Goal: Task Accomplishment & Management: Manage account settings

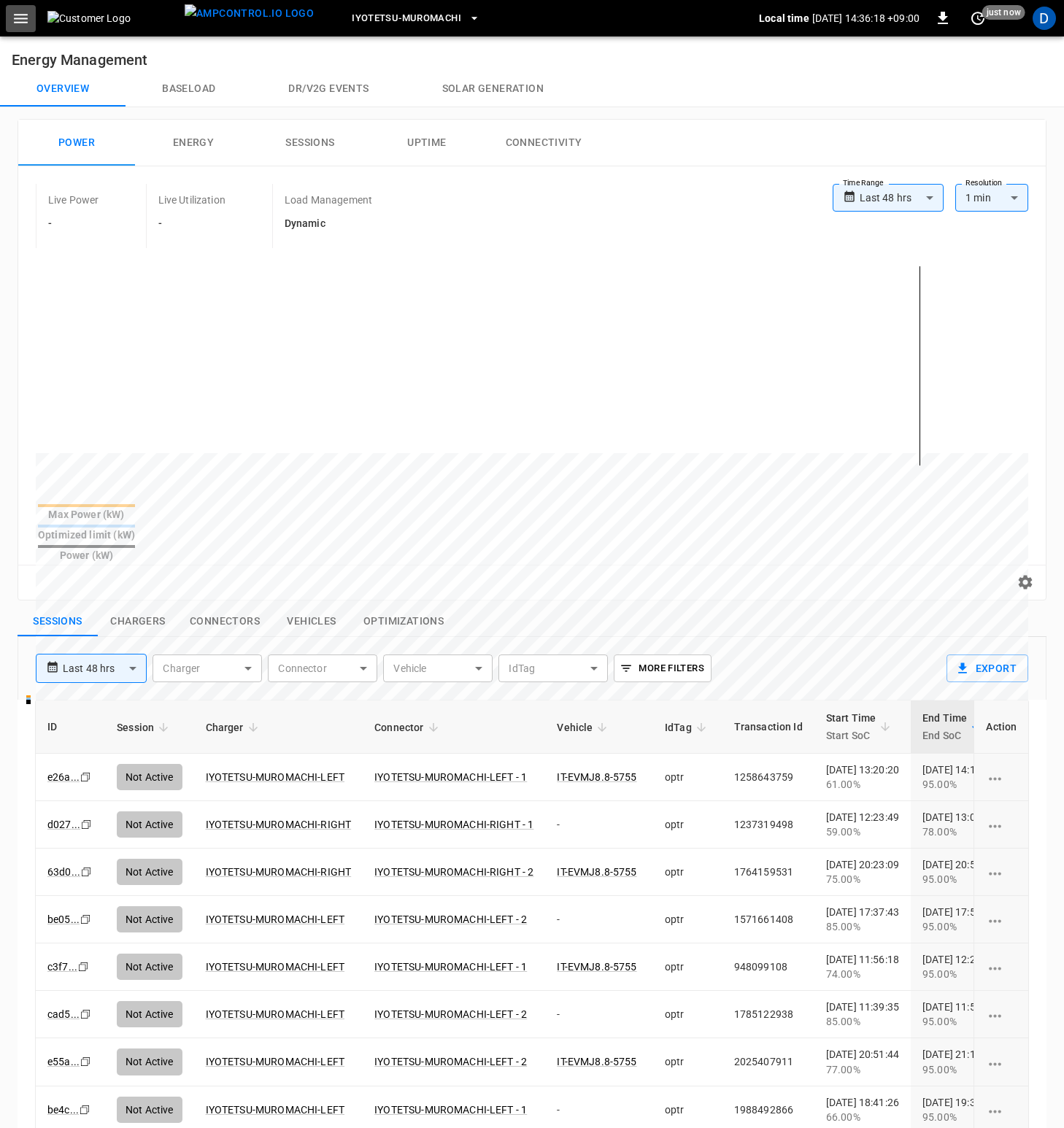
click at [22, 25] on icon "button" at bounding box center [21, 18] width 18 height 18
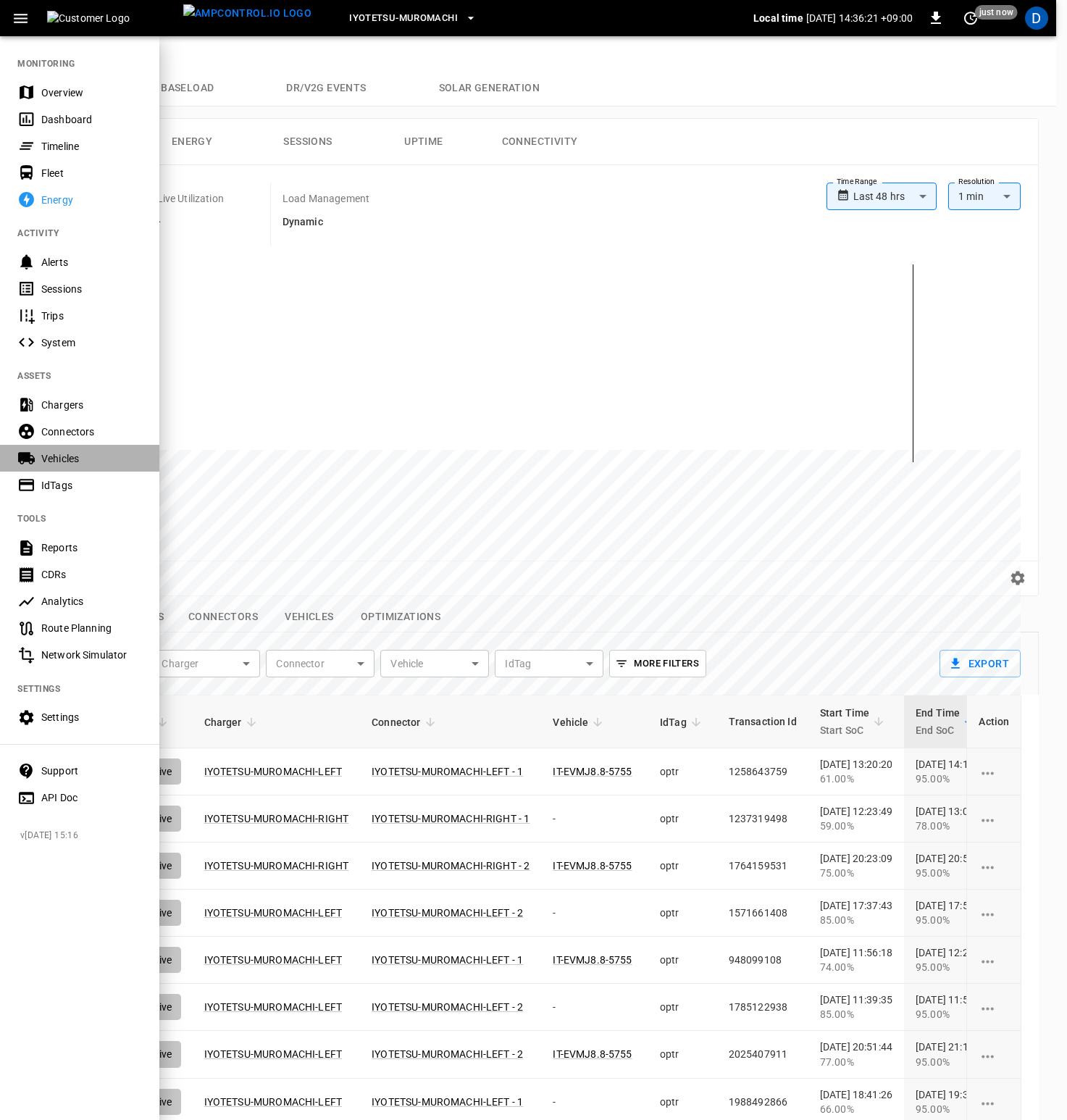
click at [61, 465] on div "Vehicles" at bounding box center [92, 459] width 101 height 14
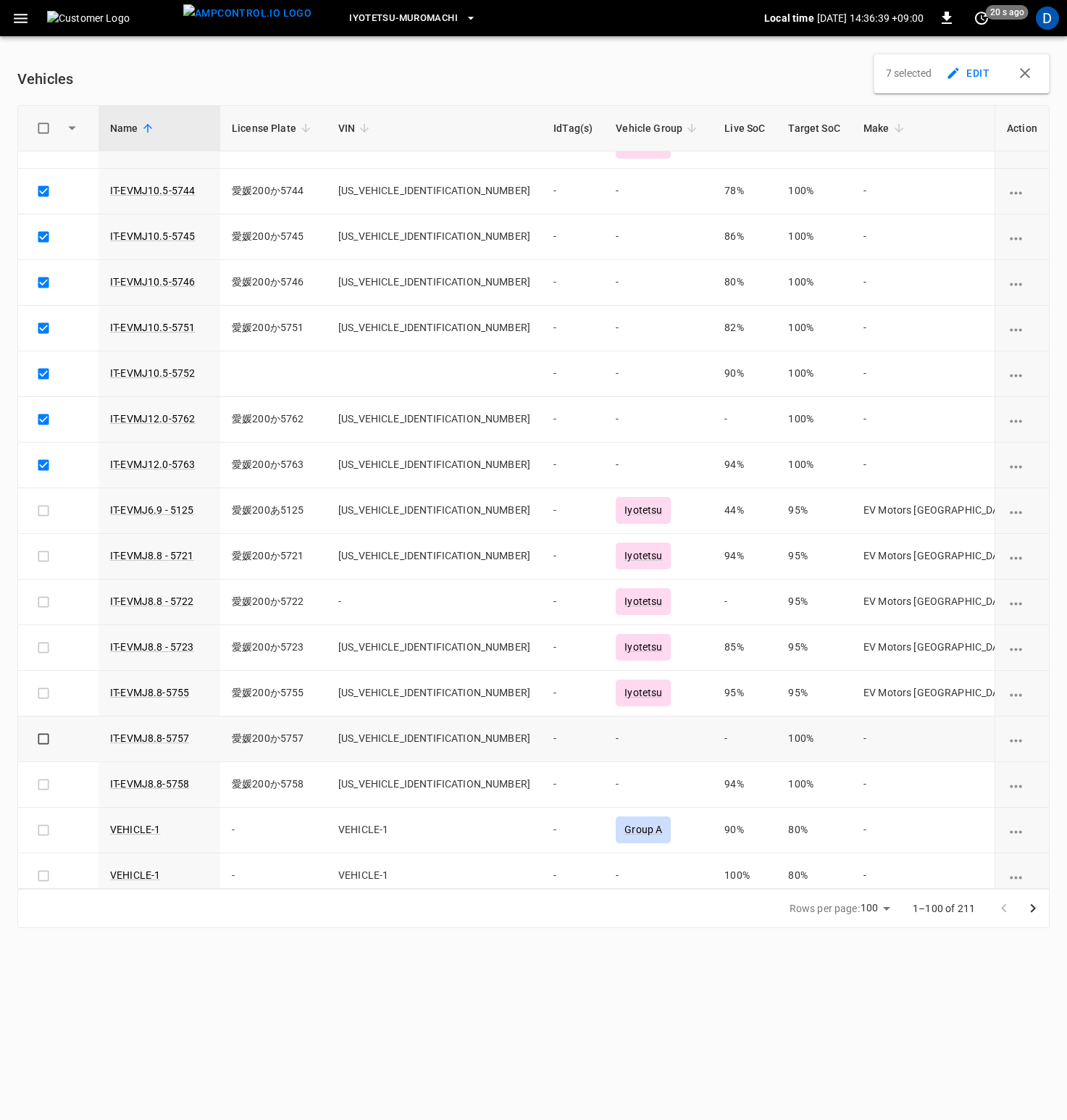
scroll to position [465, 0]
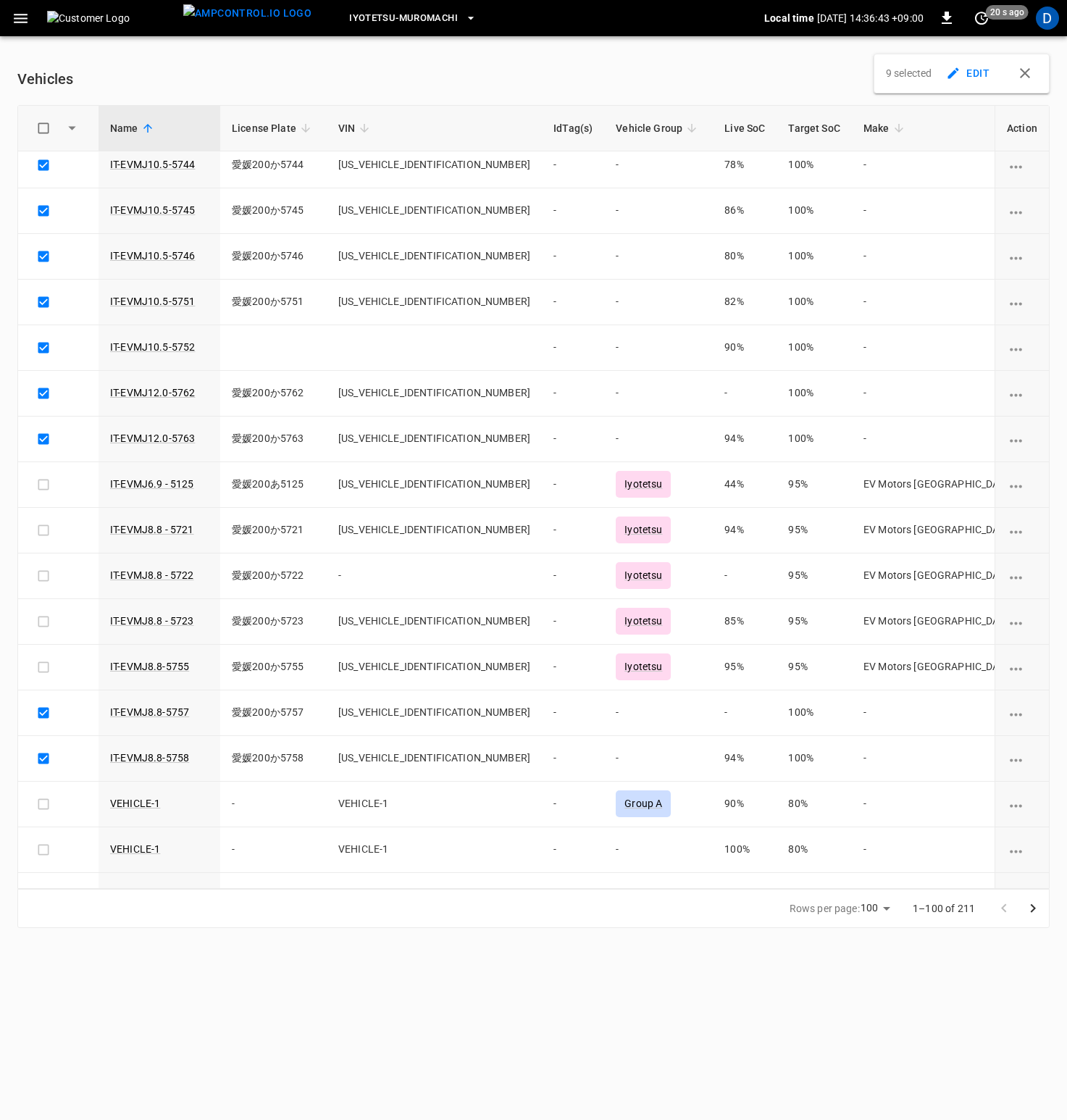
click at [972, 79] on button "EDIT" at bounding box center [969, 73] width 52 height 27
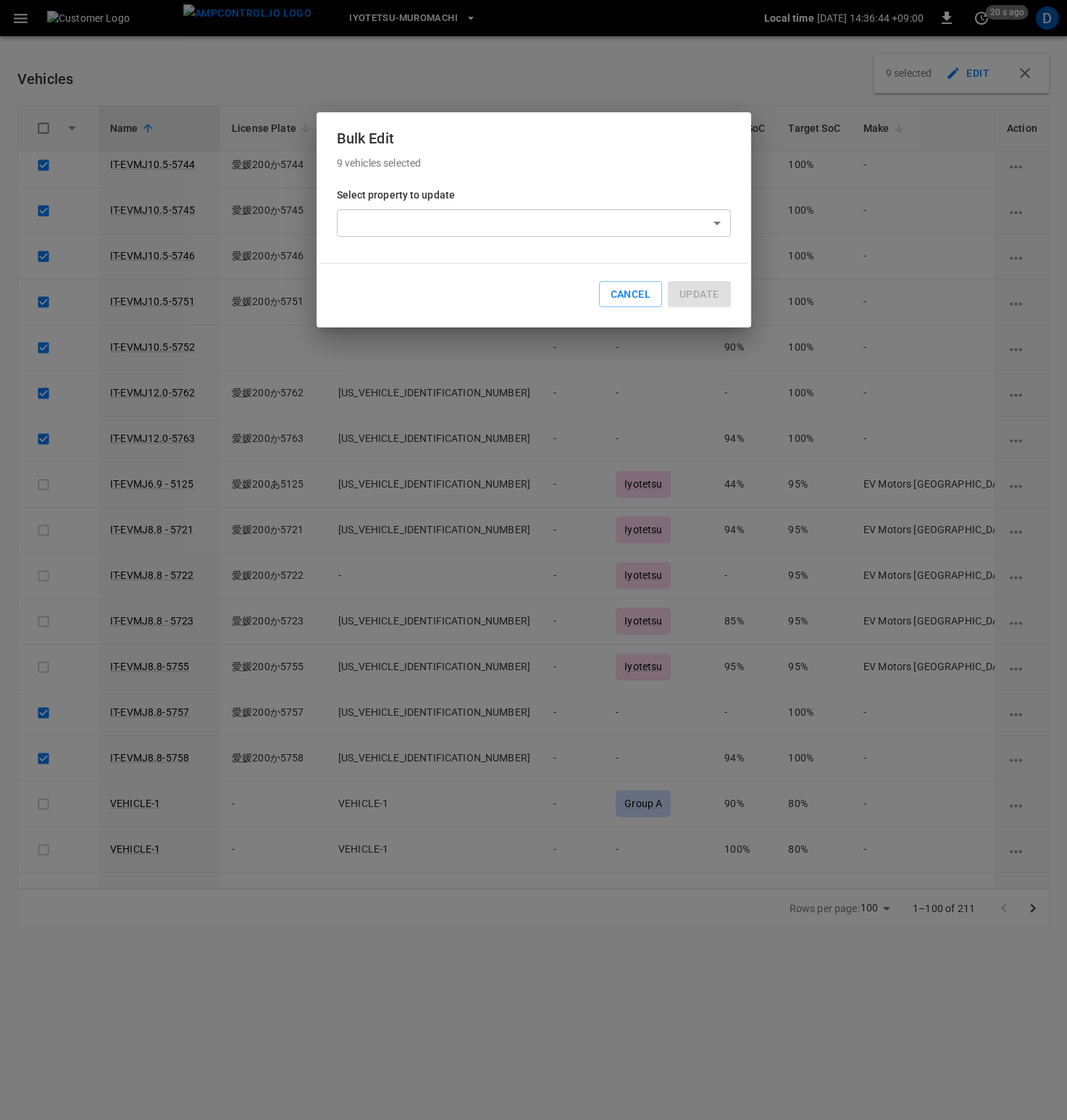
click at [657, 215] on body "Iyotetsu-[GEOGRAPHIC_DATA] Local time [DATE] 14:36:44 +09:00 0 20 s ago D Vehic…" at bounding box center [534, 473] width 1067 height 946
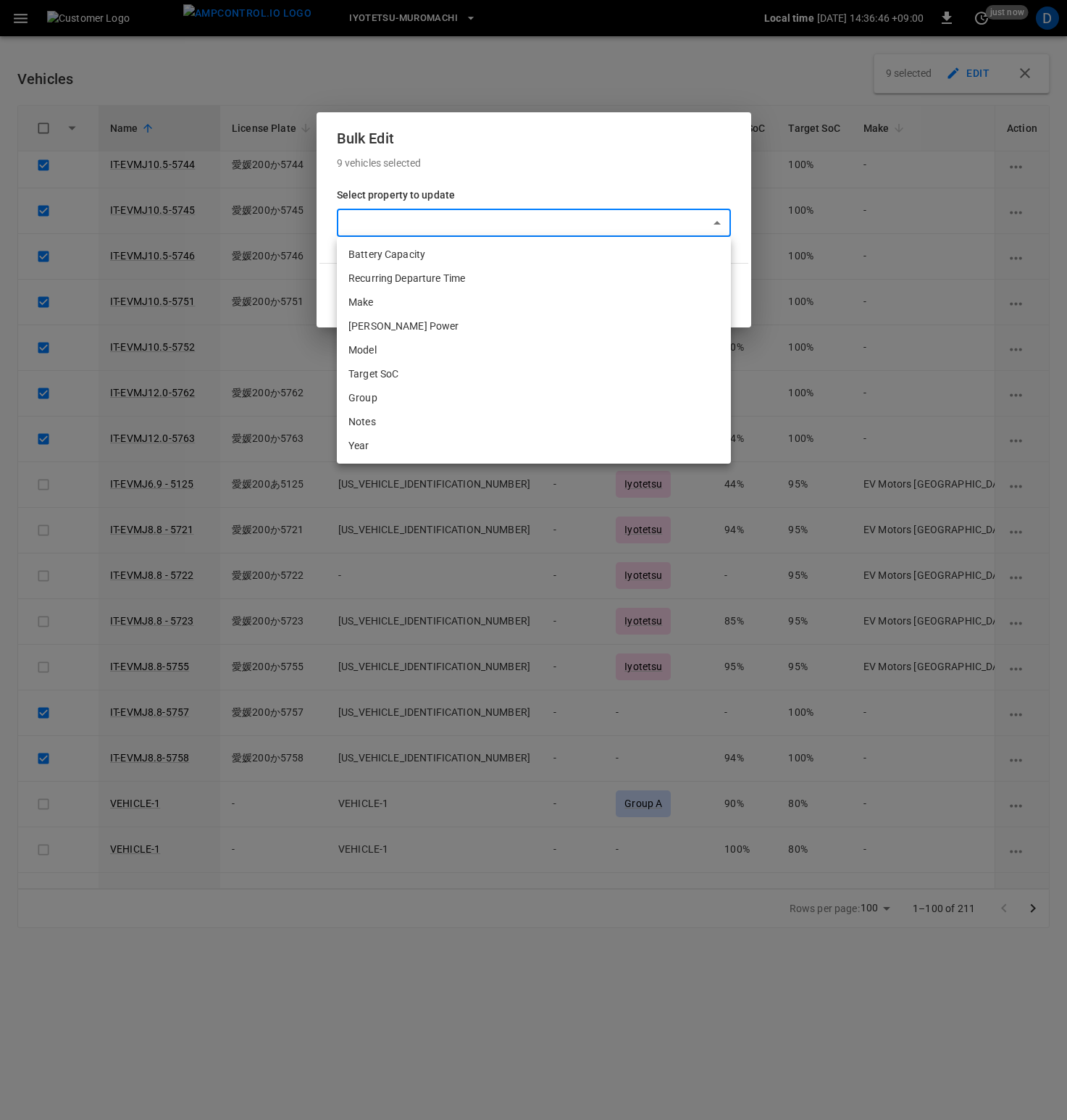
click at [369, 395] on li "Group" at bounding box center [534, 398] width 394 height 24
type input "*****"
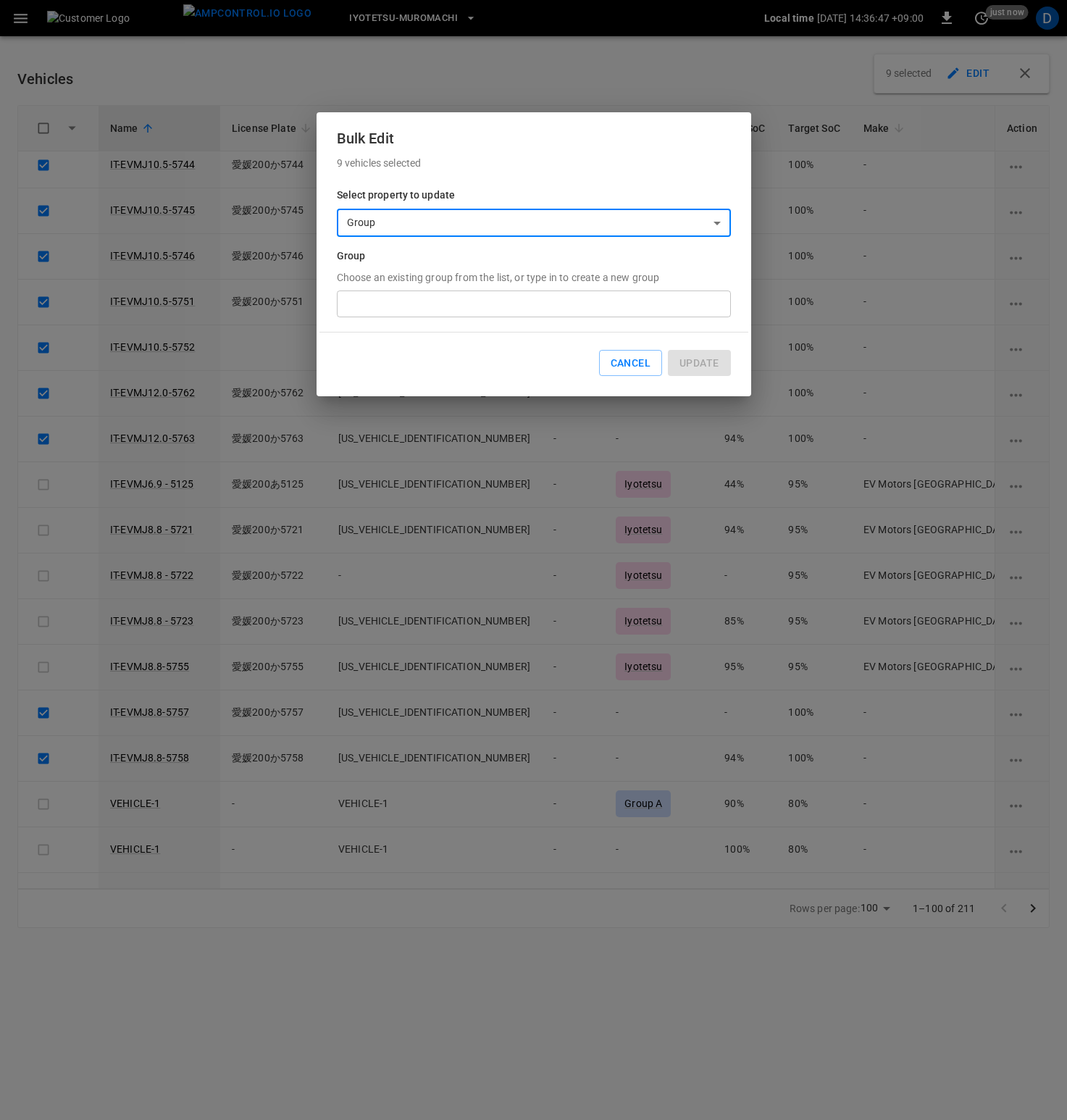
click at [441, 288] on div "Group Choose an existing group from the list, or type in to create a new group ​" at bounding box center [534, 283] width 394 height 69
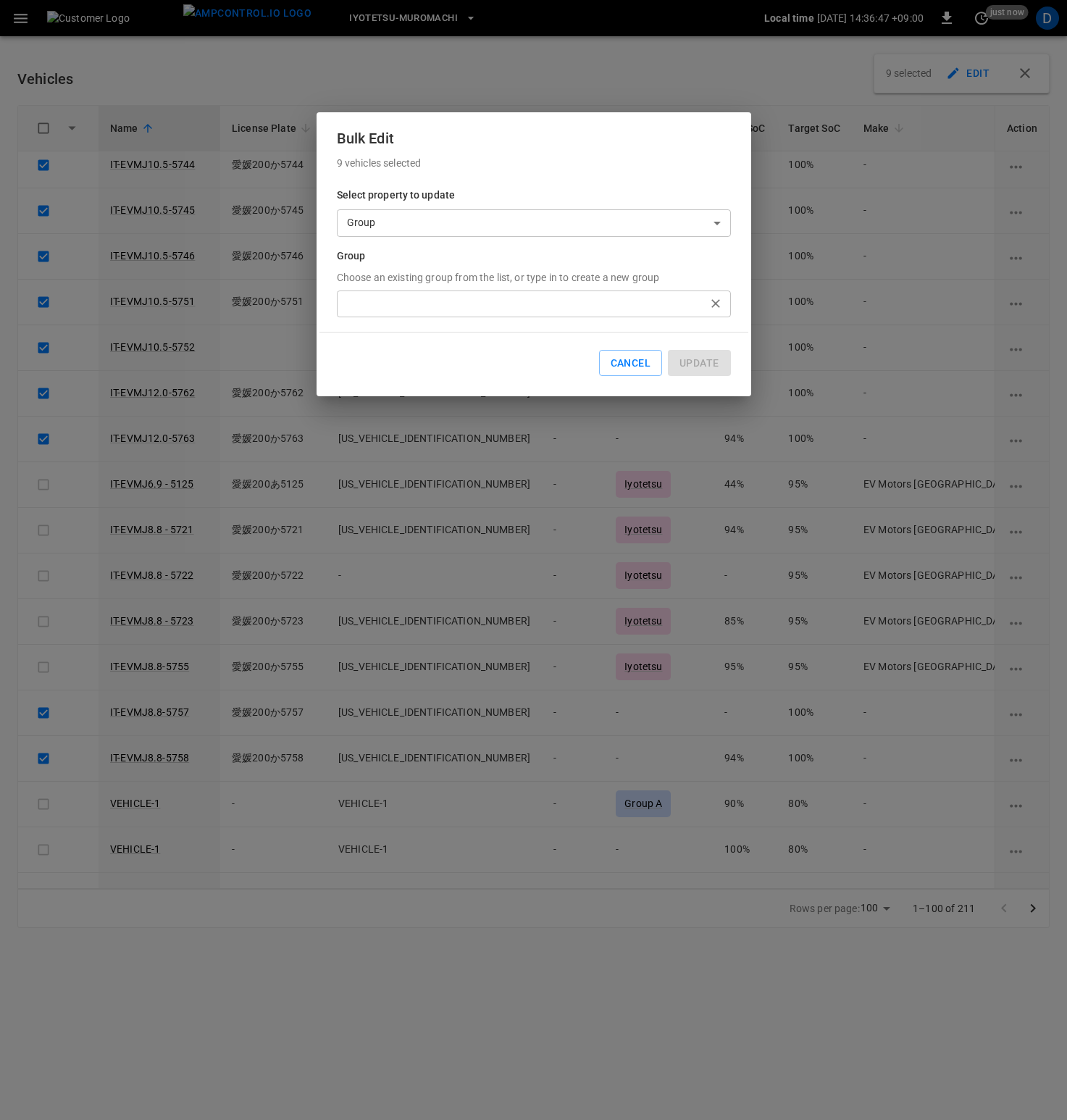
click at [442, 302] on input "text" at bounding box center [522, 304] width 361 height 18
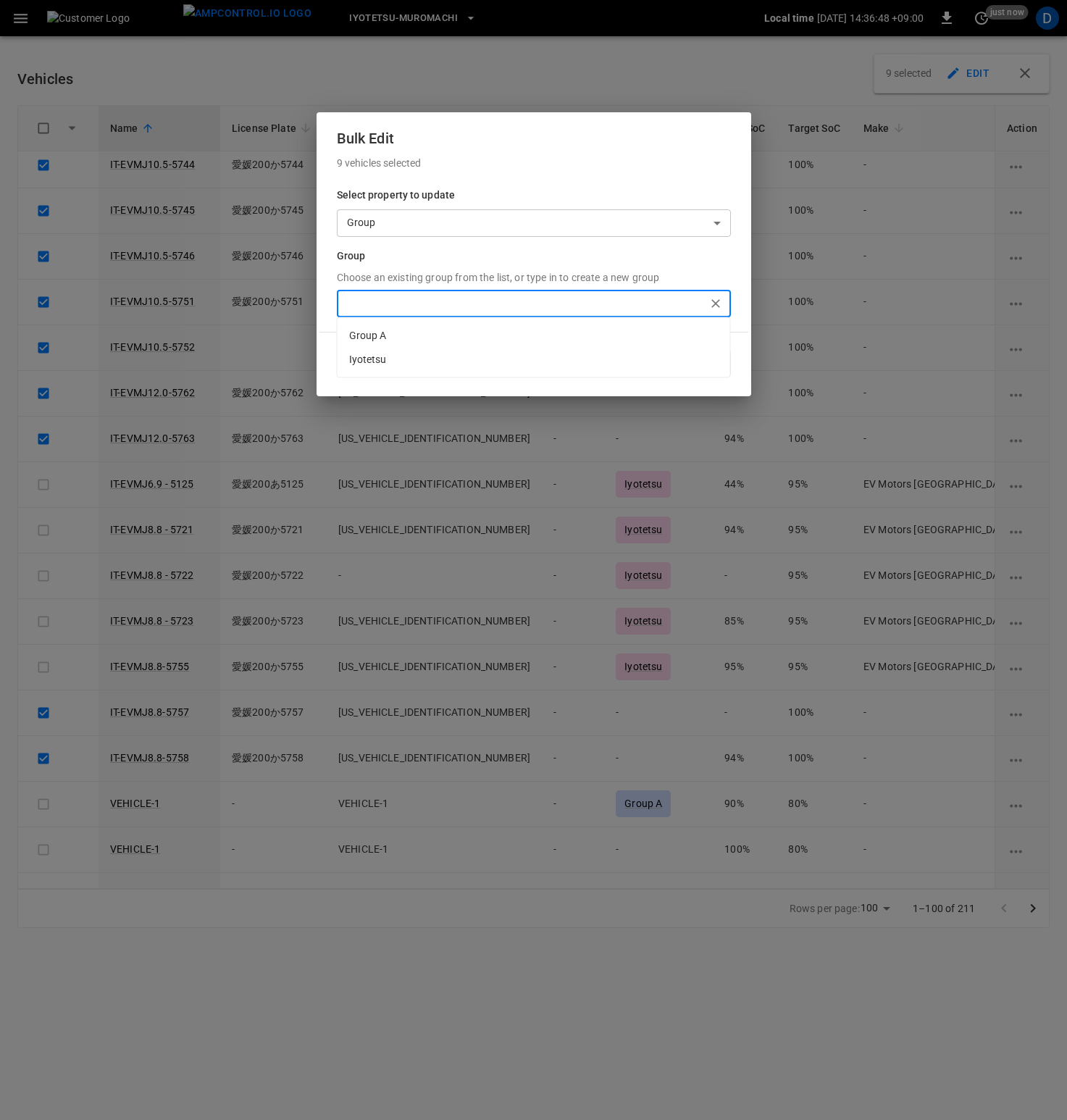
click at [396, 354] on p "Iyotetsu" at bounding box center [534, 360] width 392 height 24
type input "********"
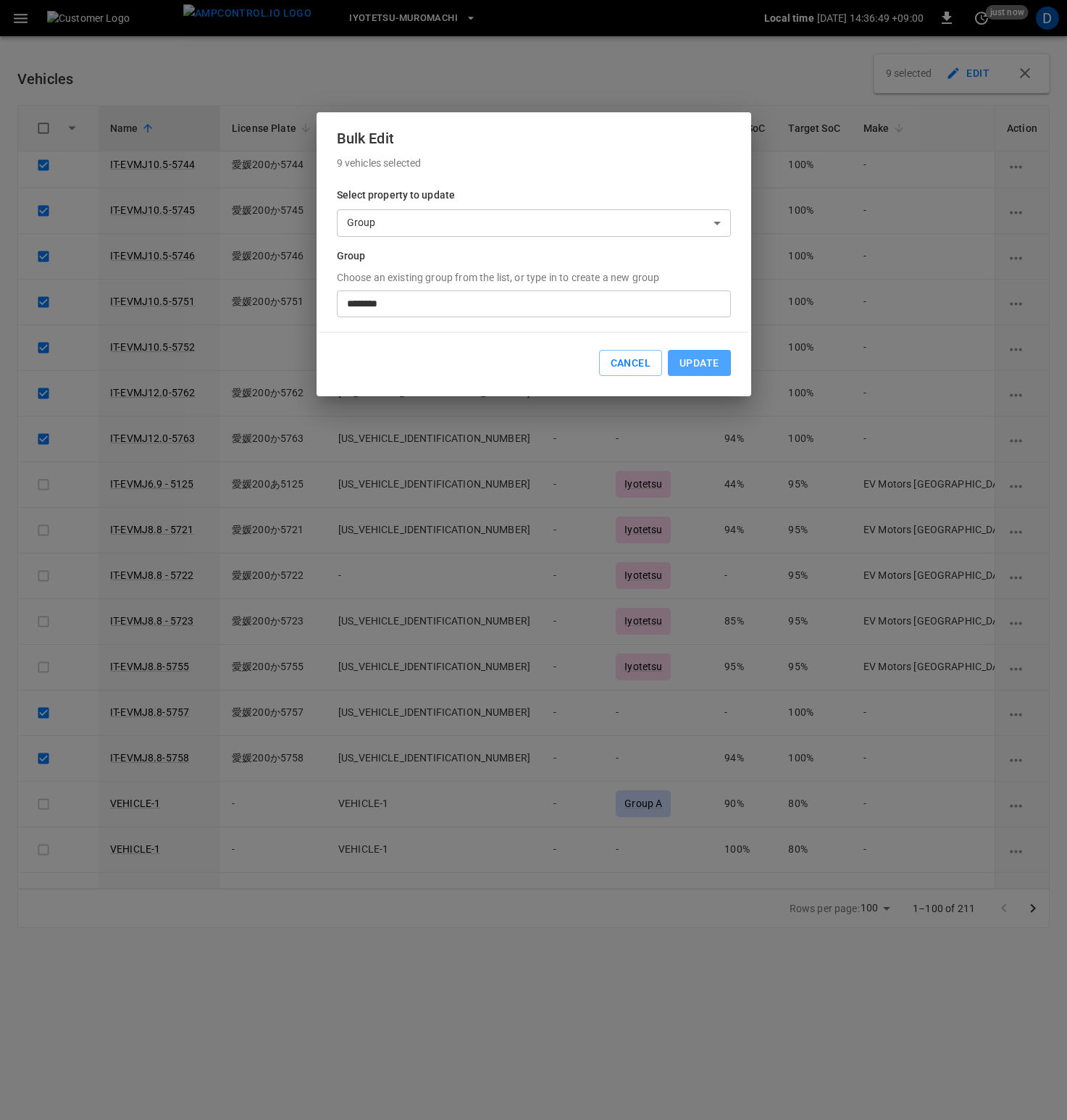
click at [720, 363] on button "Update" at bounding box center [698, 363] width 62 height 27
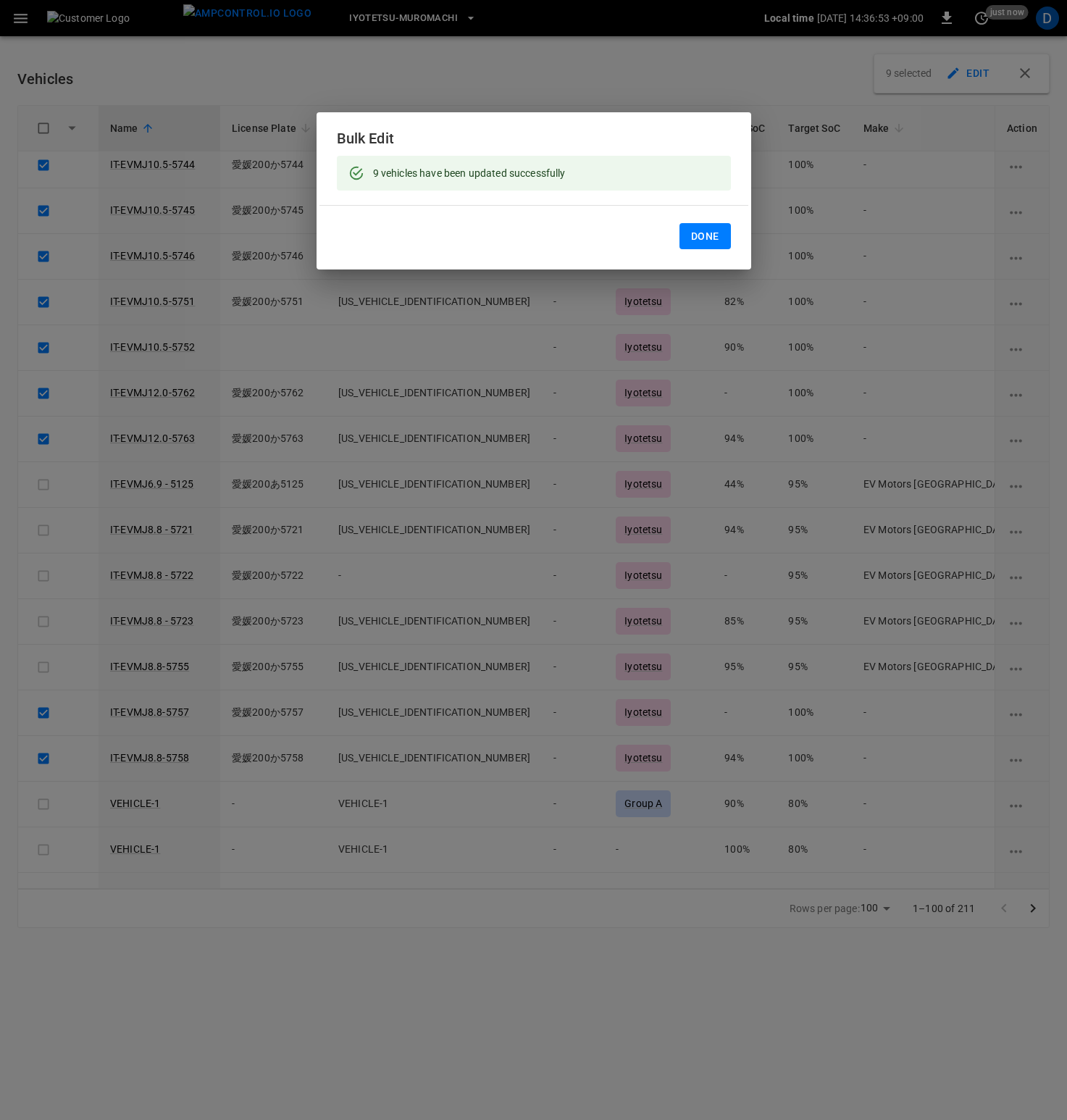
click at [709, 234] on button "Done" at bounding box center [705, 237] width 51 height 27
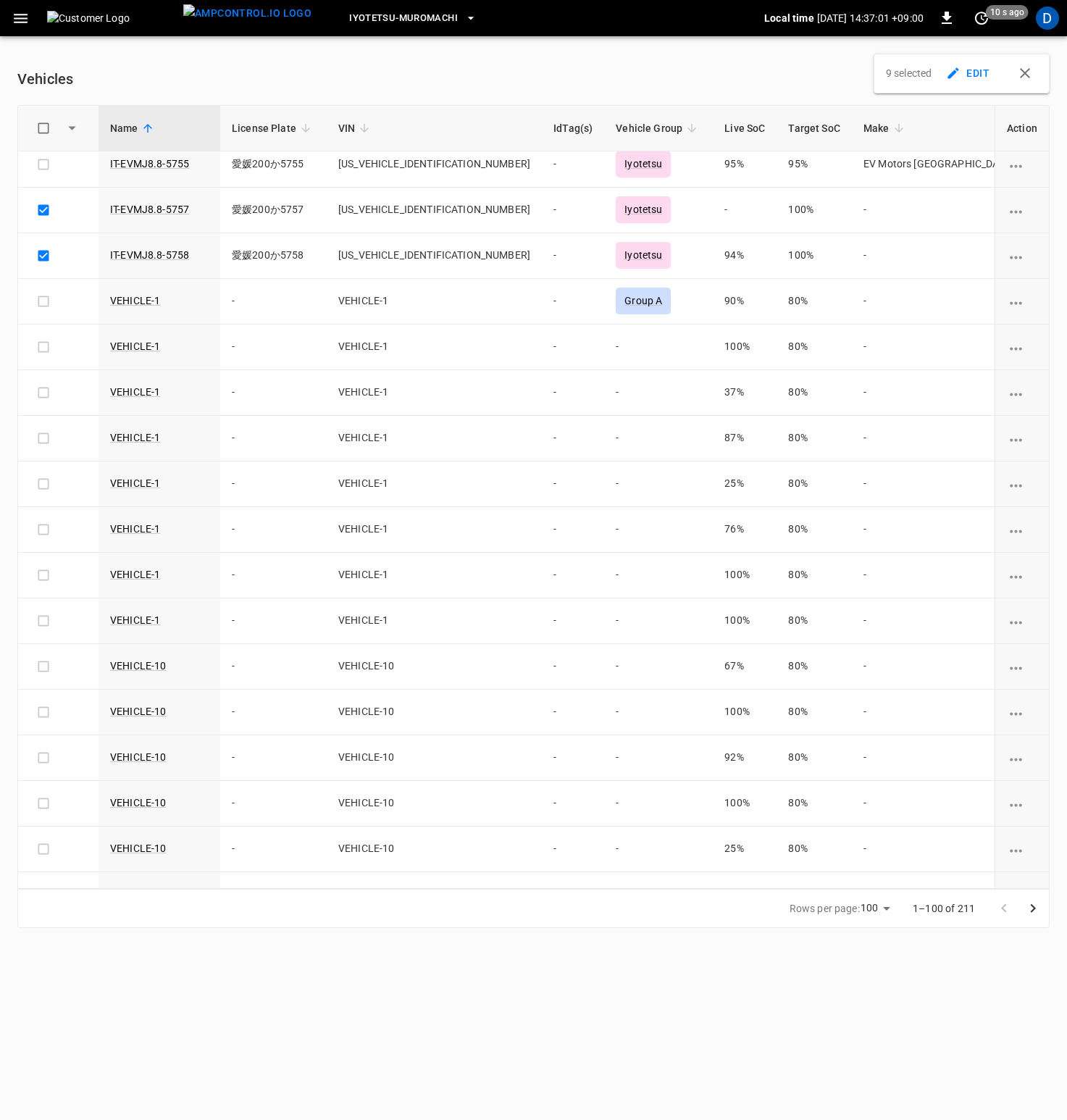
scroll to position [0, 0]
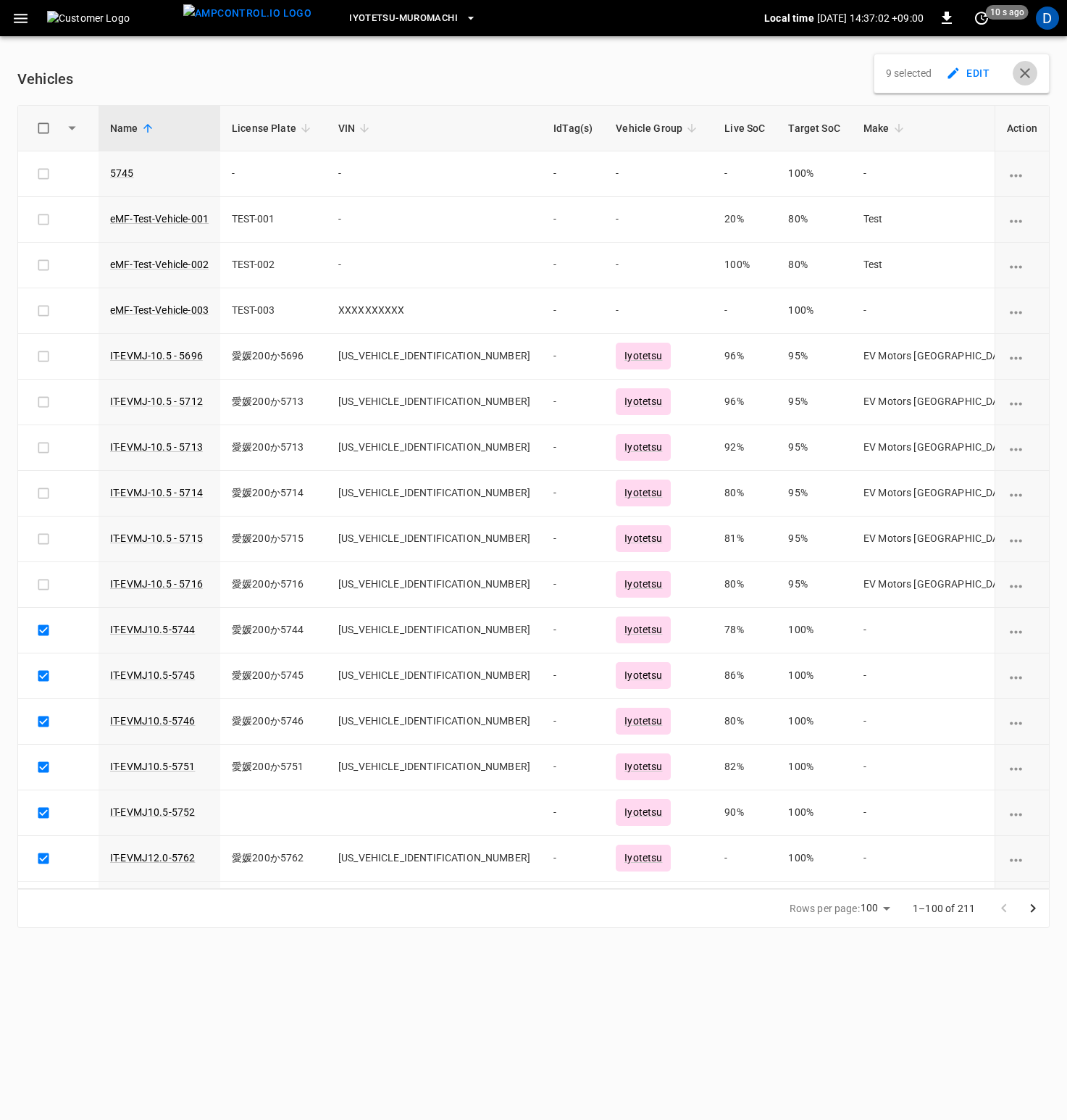
click at [1023, 76] on icon "button" at bounding box center [1025, 73] width 17 height 17
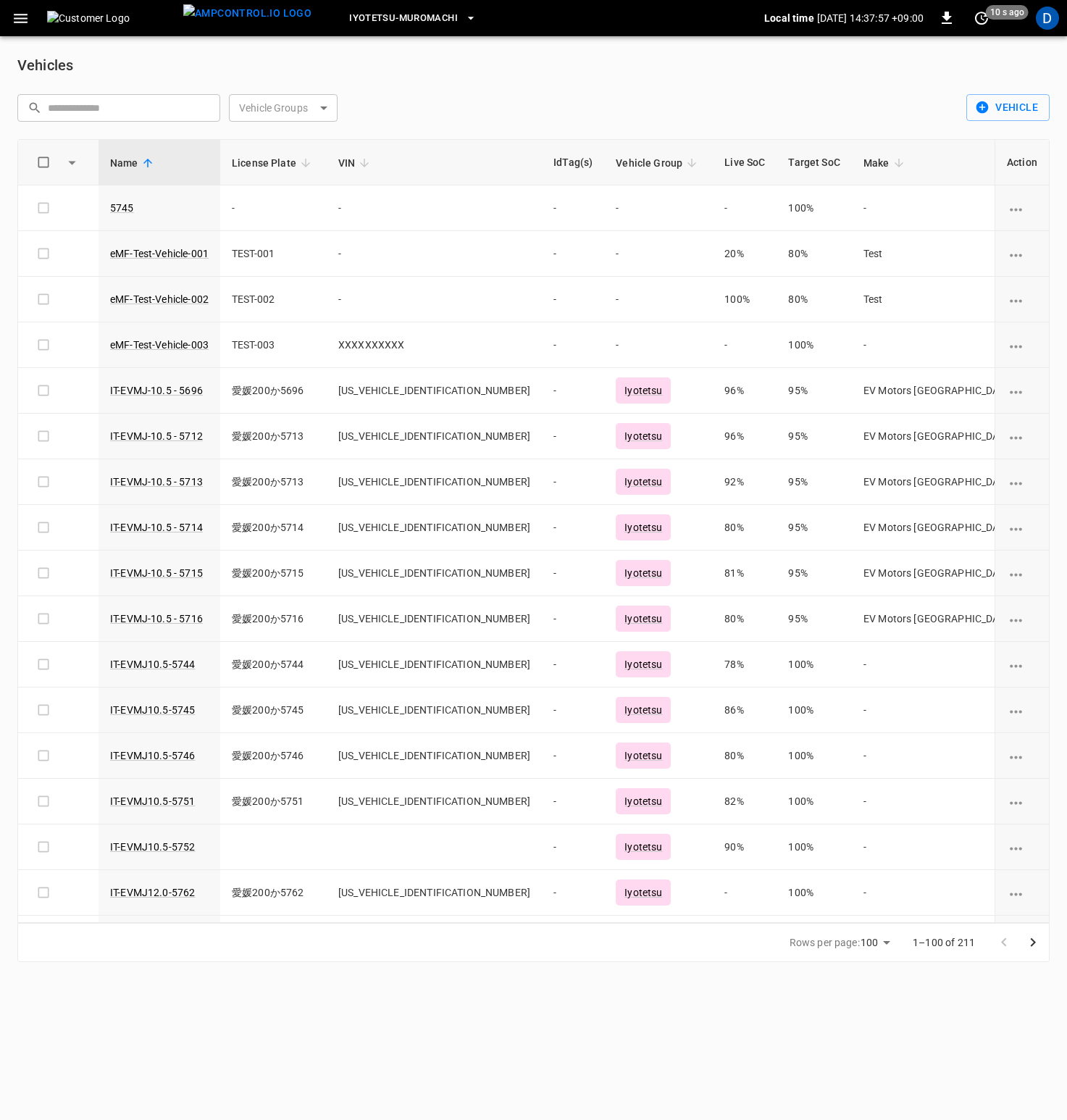
click at [166, 103] on input "text" at bounding box center [129, 107] width 163 height 27
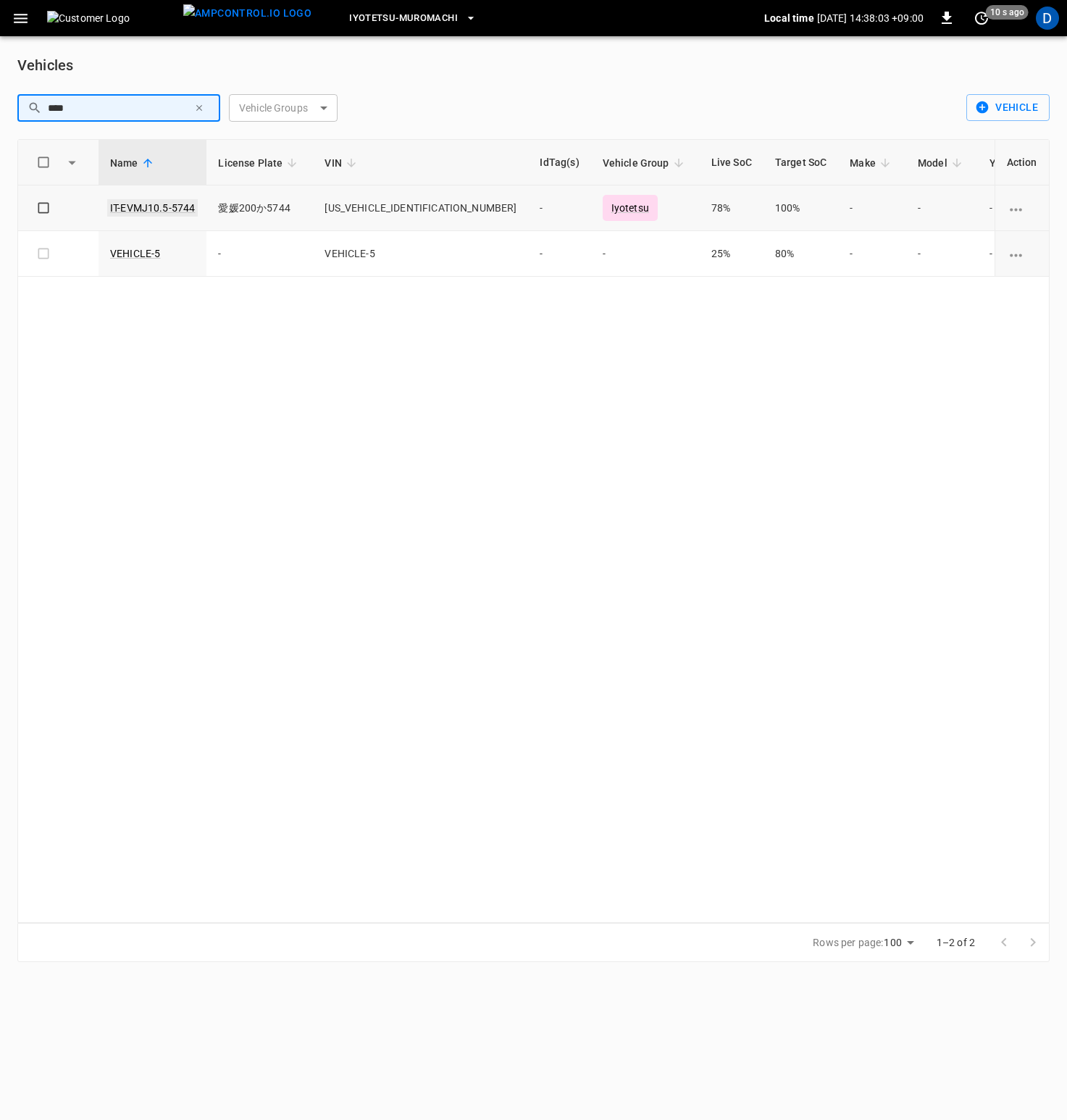
type input "****"
click at [170, 208] on link "IT-EVMJ10.5-5744" at bounding box center [152, 208] width 91 height 17
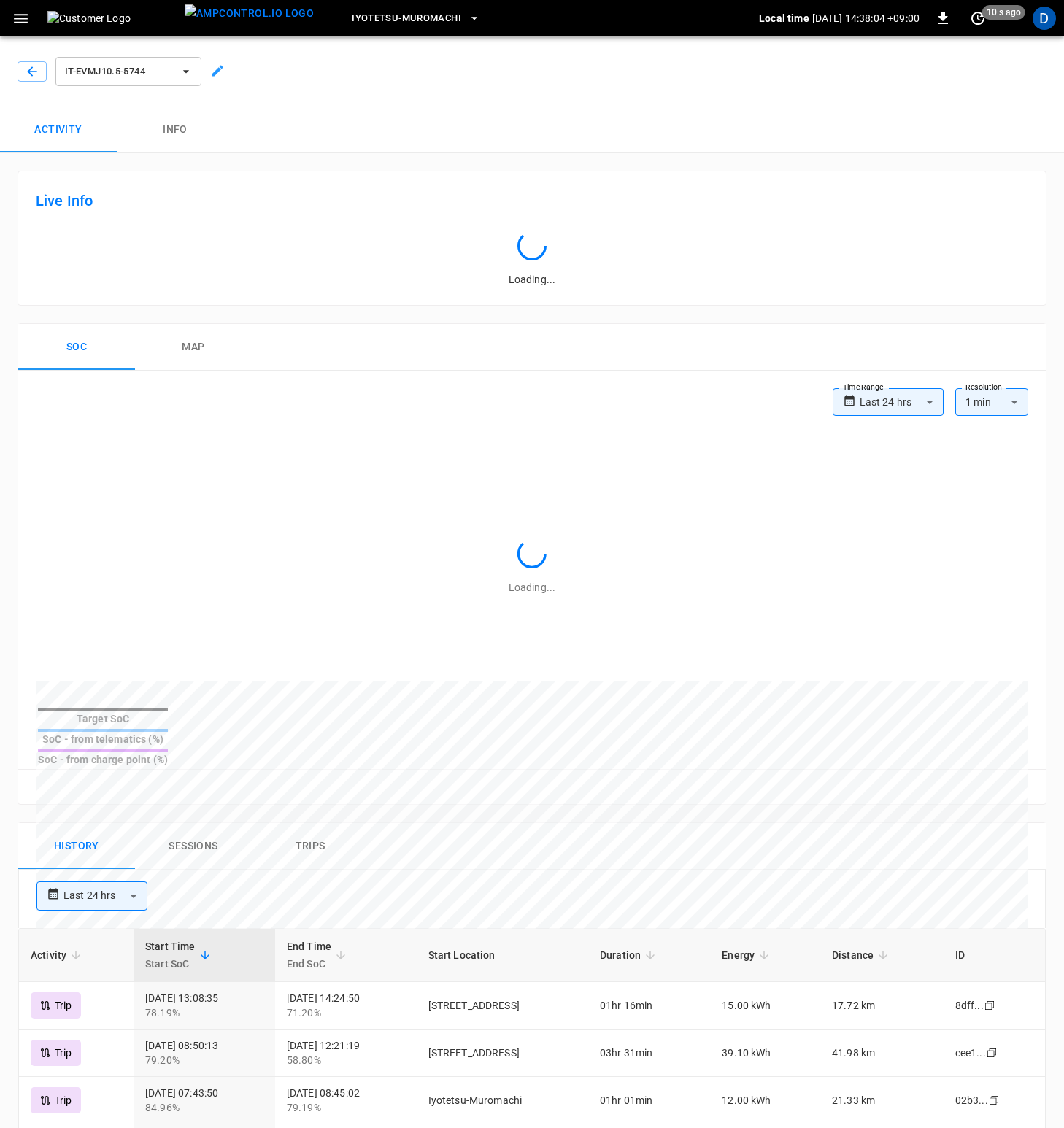
click at [192, 71] on icon "button" at bounding box center [186, 72] width 14 height 14
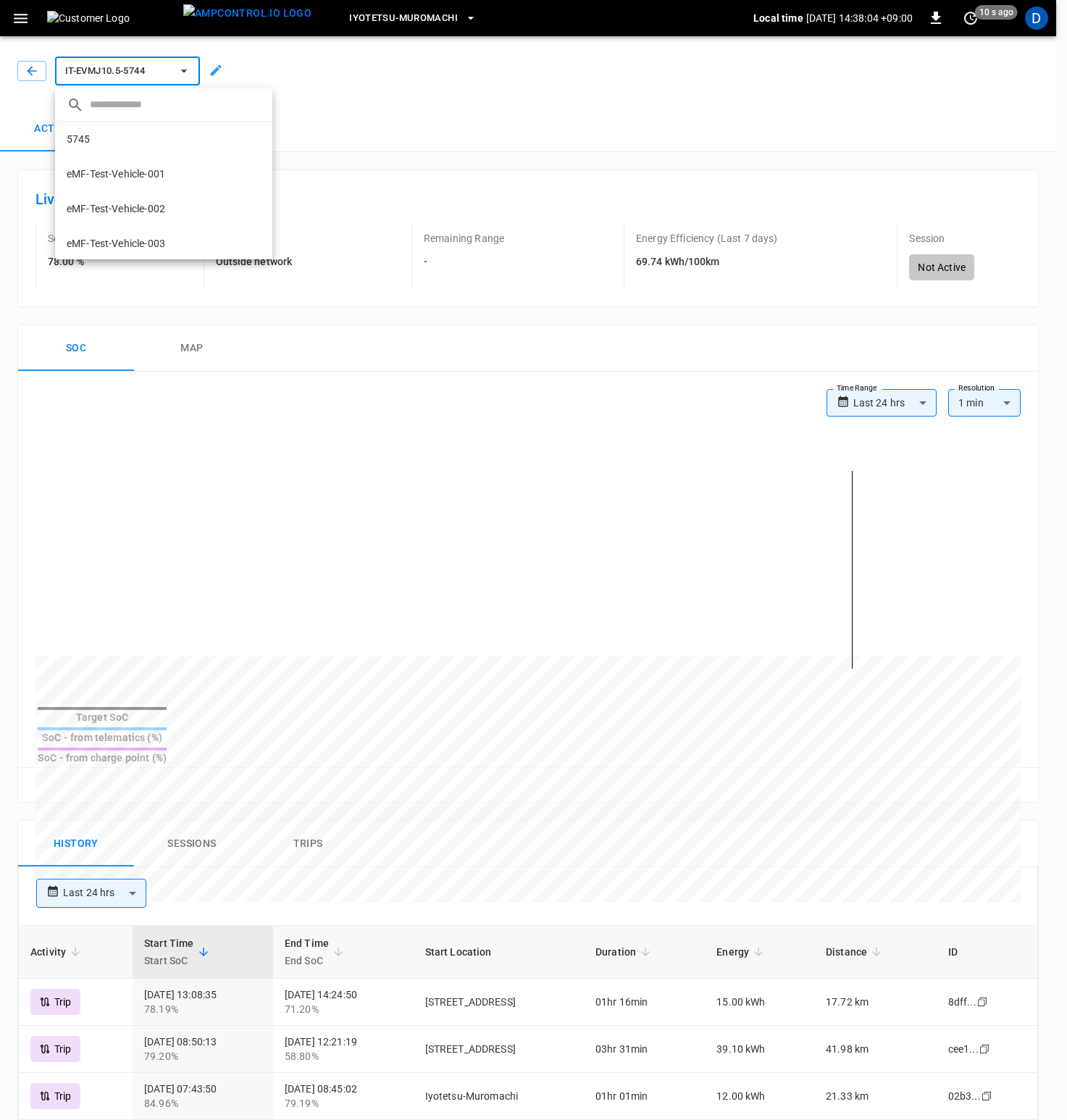
scroll to position [338, 0]
click at [246, 152] on icon "copy" at bounding box center [253, 149] width 13 height 13
click at [133, 173] on p "IT-EVMJ8.8-5758" at bounding box center [106, 175] width 79 height 14
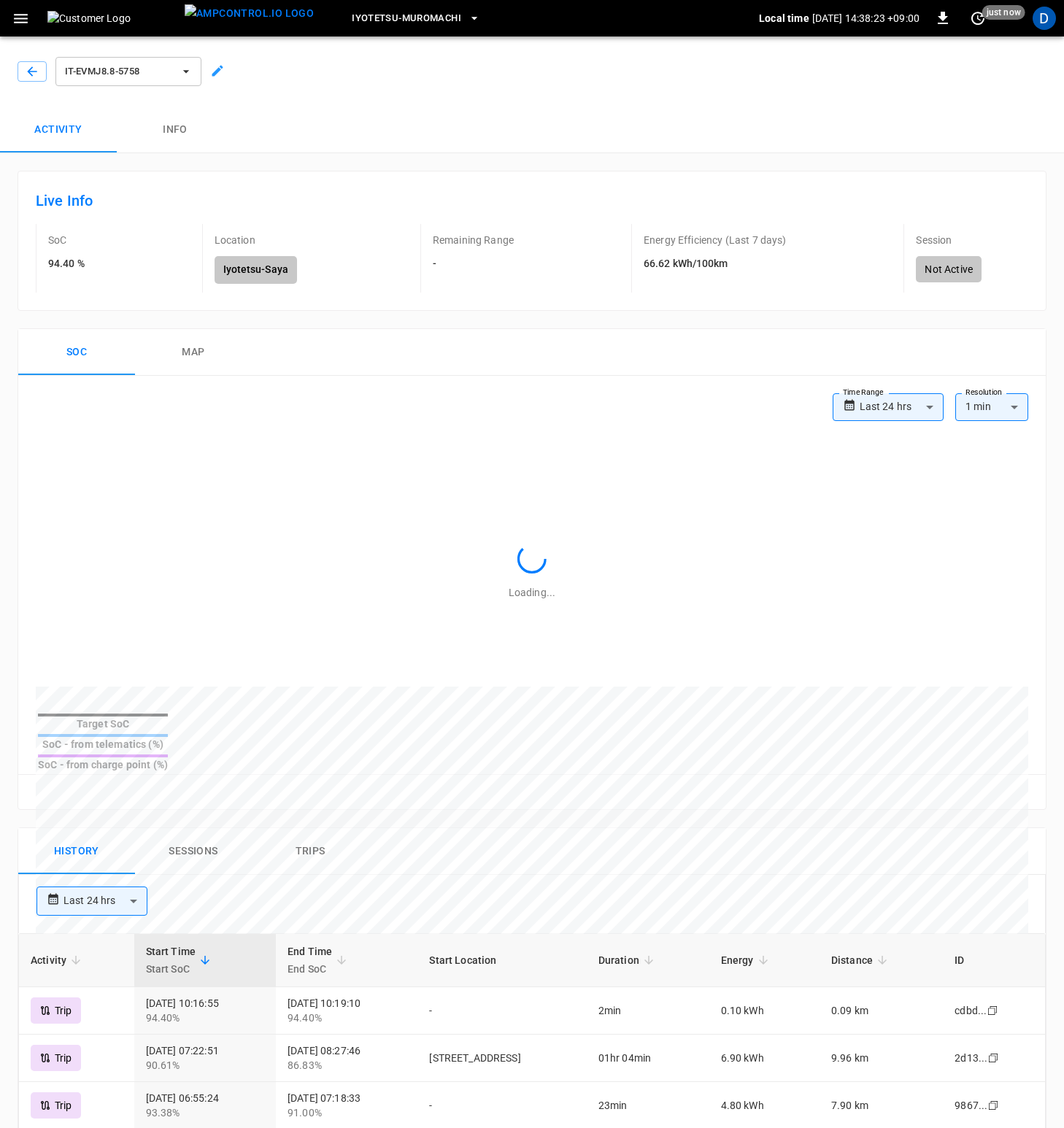
click at [181, 79] on button "IT-EVMJ8.8-5758" at bounding box center [129, 72] width 146 height 29
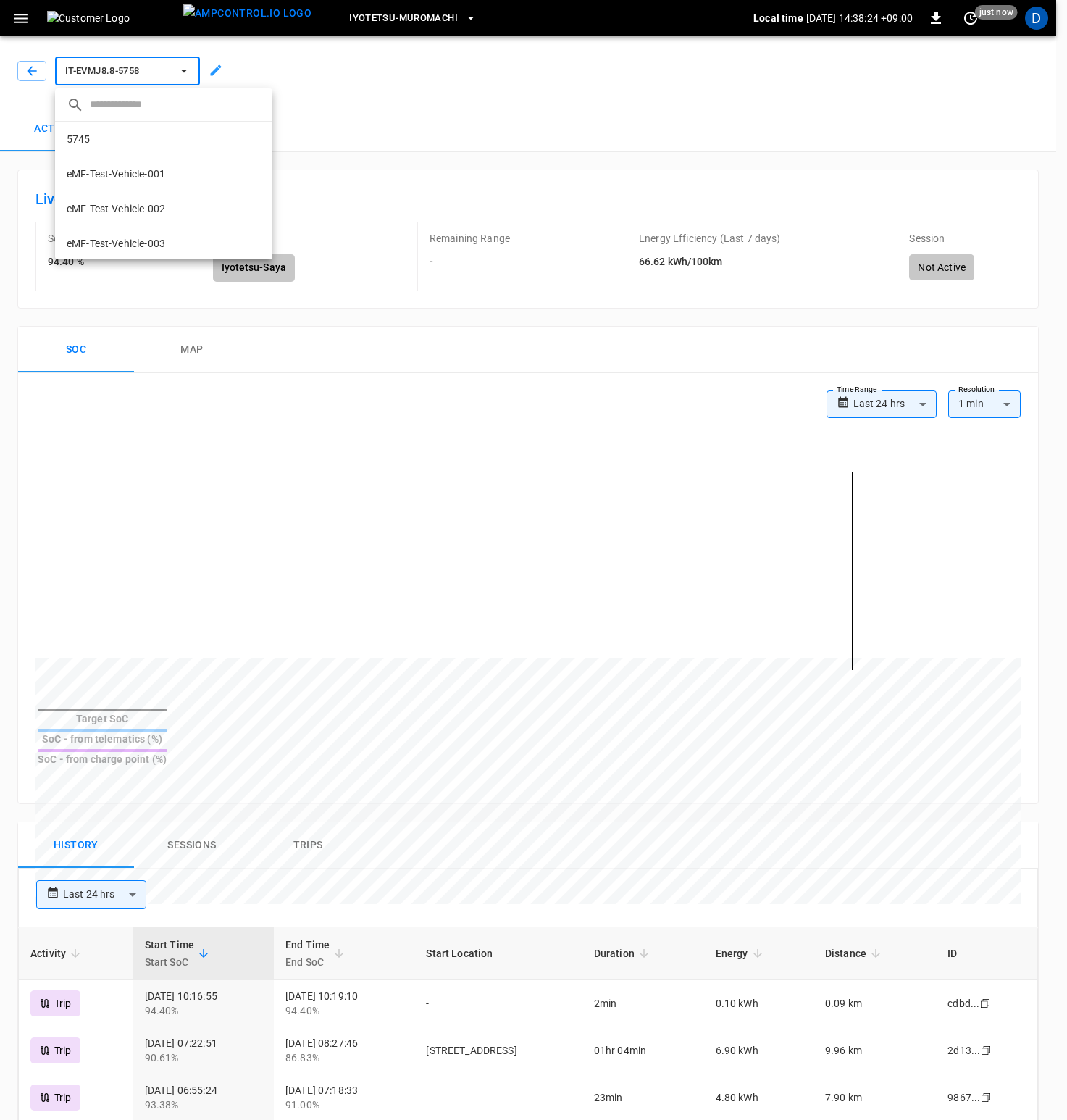
scroll to position [789, 0]
click at [246, 151] on icon "copy" at bounding box center [253, 149] width 13 height 13
click at [246, 167] on icon "copy" at bounding box center [253, 167] width 13 height 13
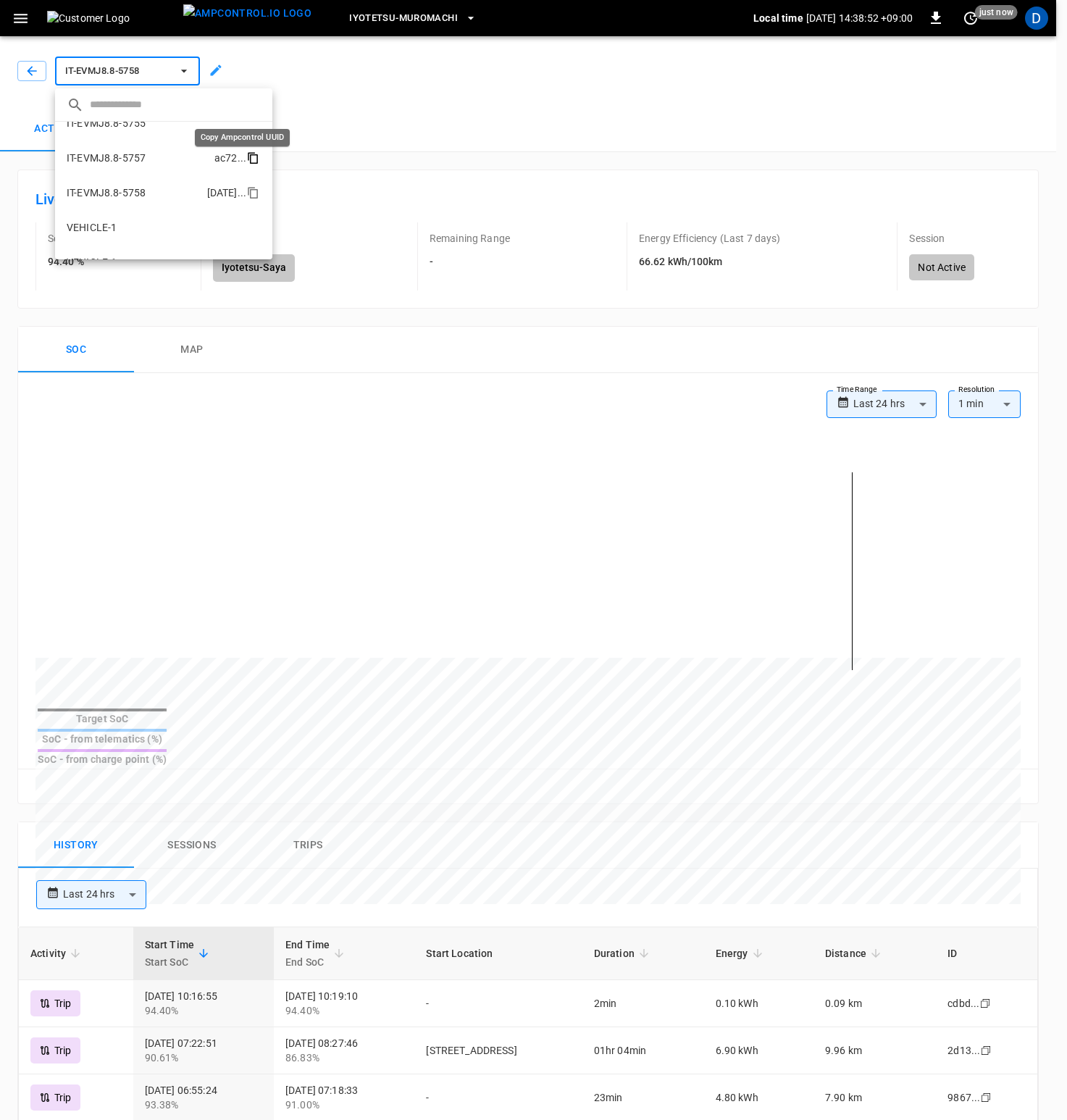
click at [246, 160] on icon "copy" at bounding box center [253, 158] width 13 height 13
click at [246, 196] on icon "copy" at bounding box center [253, 193] width 13 height 13
drag, startPoint x: 240, startPoint y: 155, endPoint x: 267, endPoint y: 163, distance: 28.2
click at [250, 155] on icon "copy" at bounding box center [254, 159] width 8 height 9
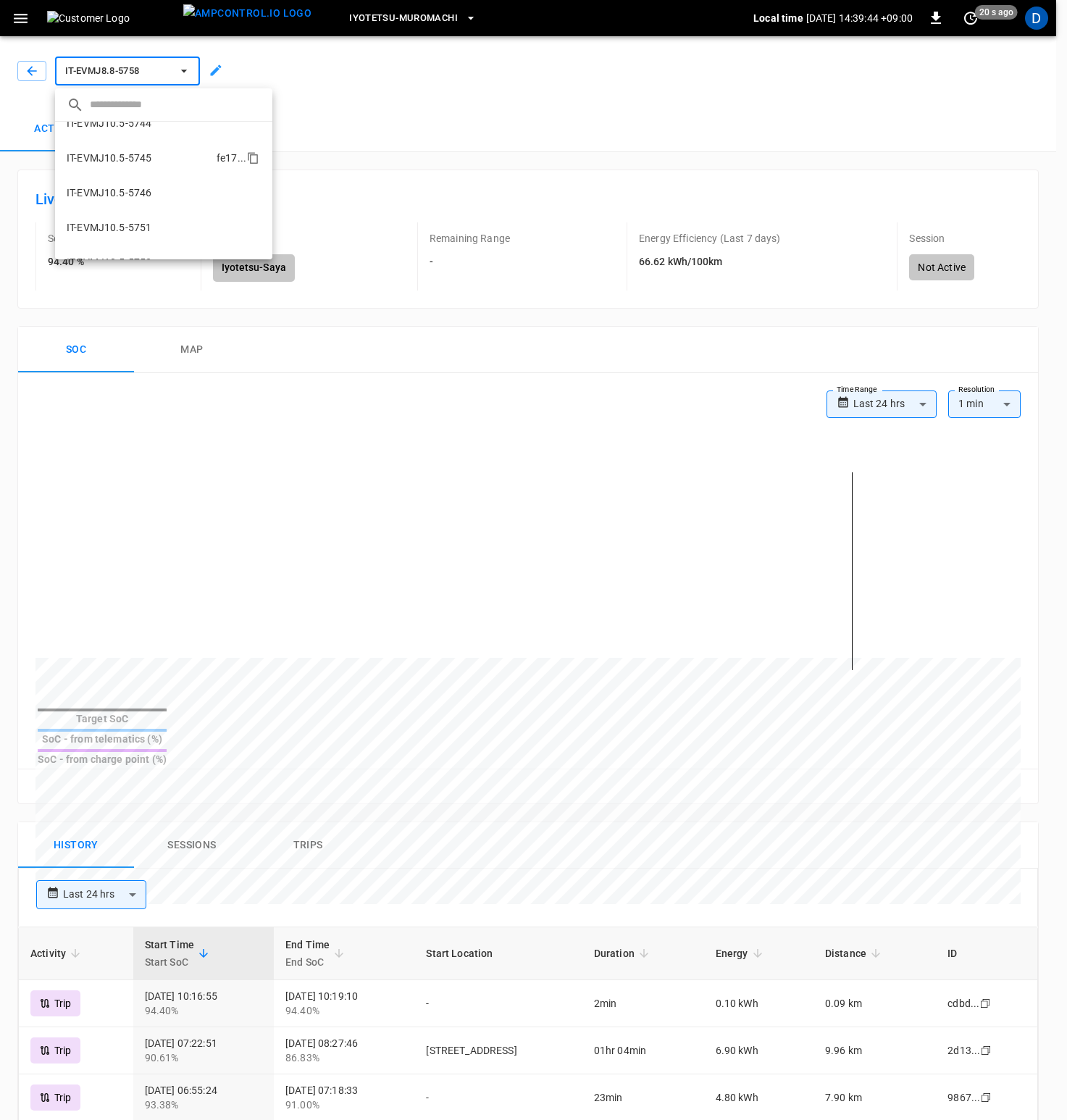
scroll to position [331, 0]
click at [248, 225] on icon "copy" at bounding box center [251, 225] width 7 height 8
click at [246, 237] on icon "copy" at bounding box center [253, 237] width 13 height 13
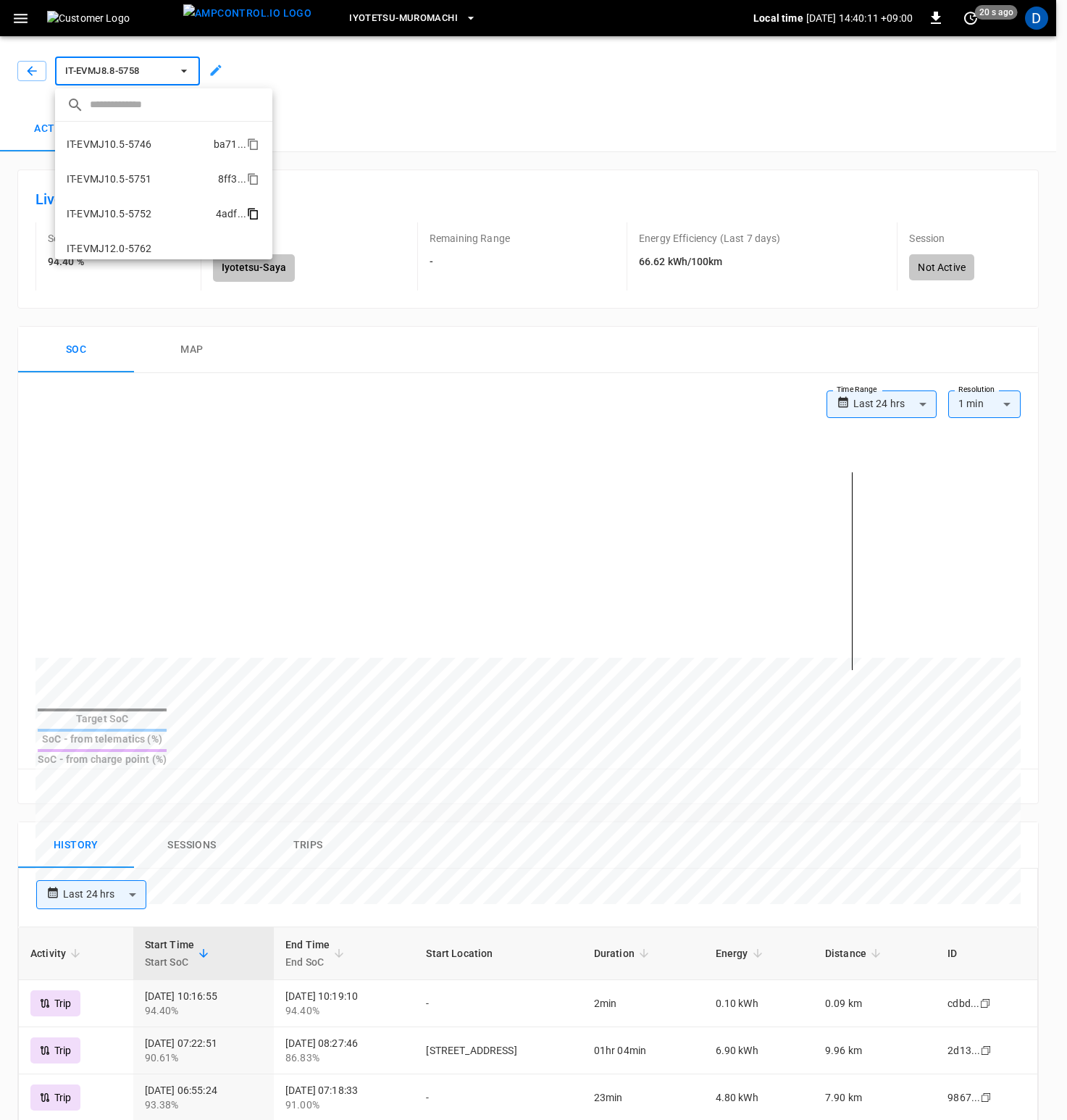
click at [246, 215] on icon "copy" at bounding box center [253, 213] width 13 height 13
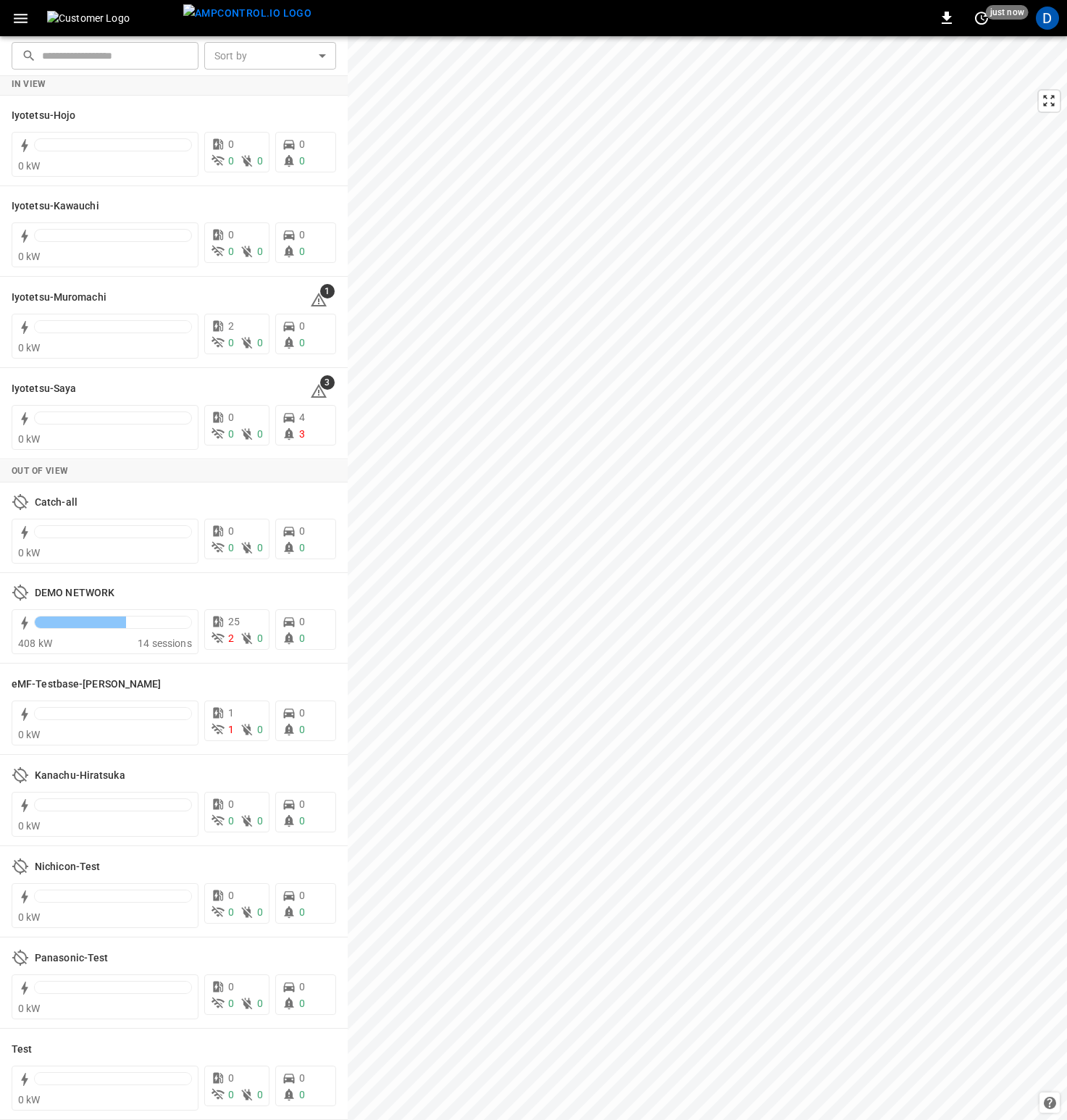
scroll to position [4, 0]
click at [65, 246] on div at bounding box center [113, 238] width 158 height 21
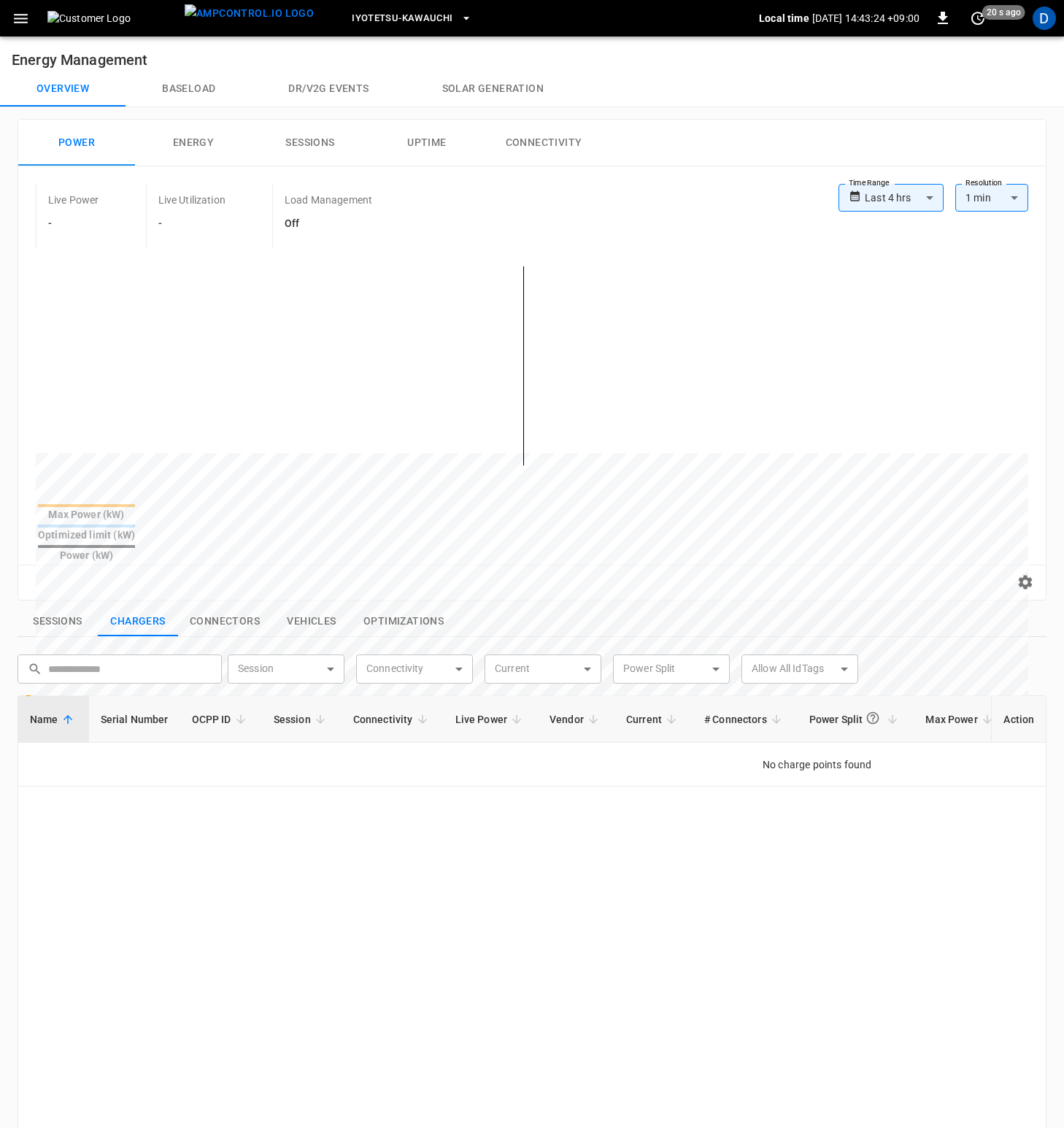
click at [398, 14] on span "Iyotetsu-Kawauchi" at bounding box center [402, 18] width 101 height 17
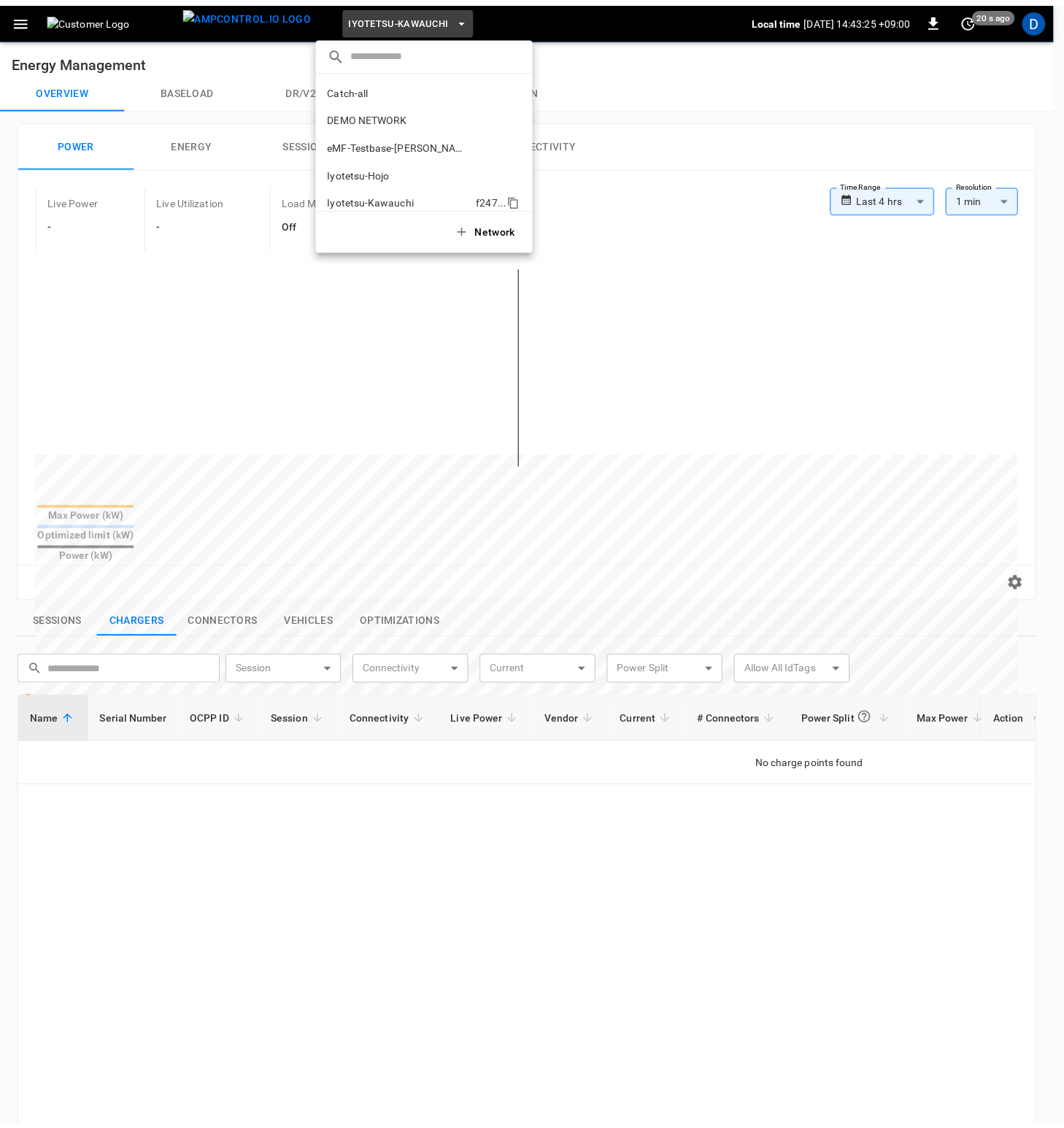
scroll to position [107, 0]
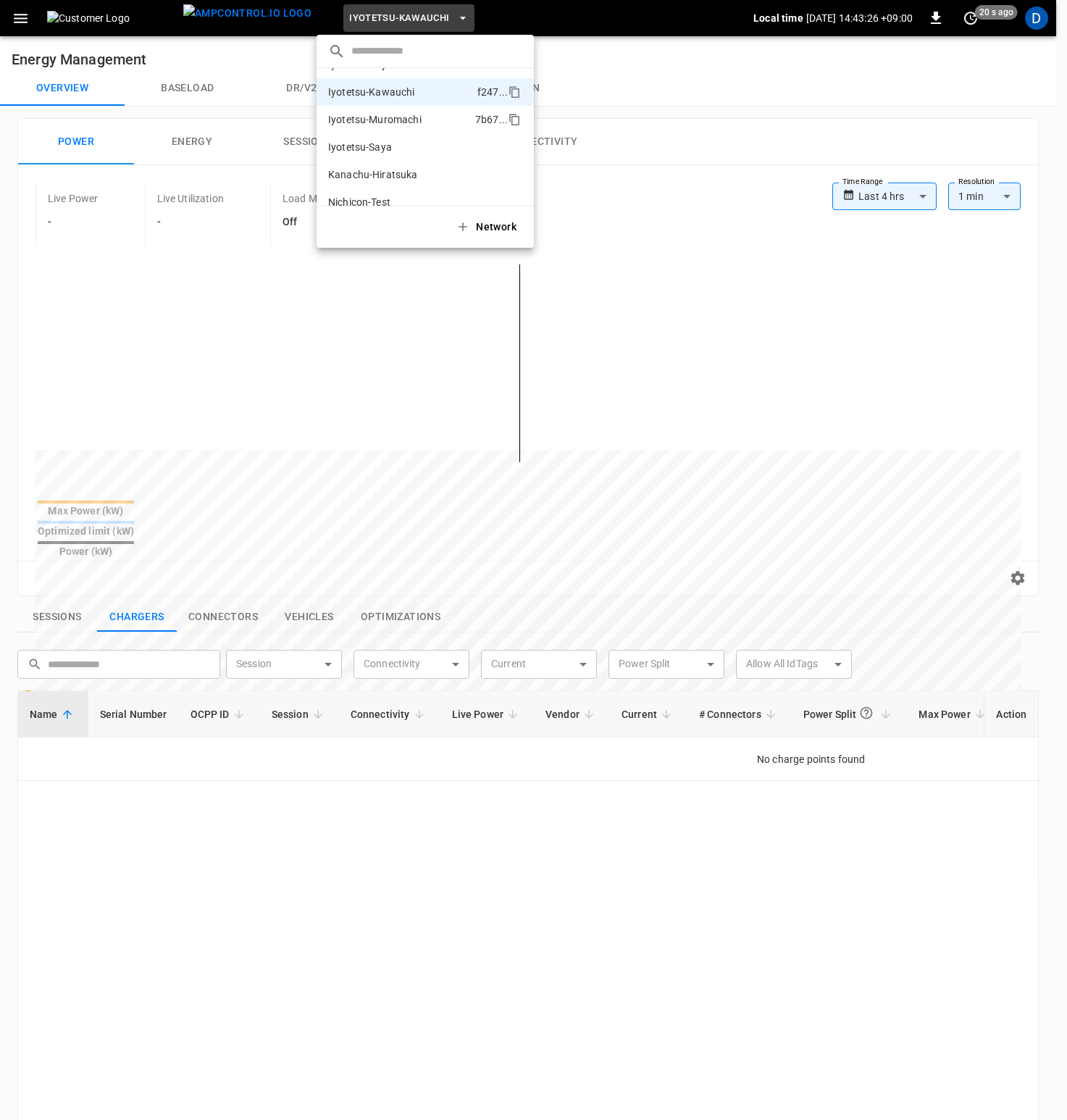
click at [399, 128] on li "Iyotetsu-Muromachi 7b67 ..." at bounding box center [425, 119] width 217 height 28
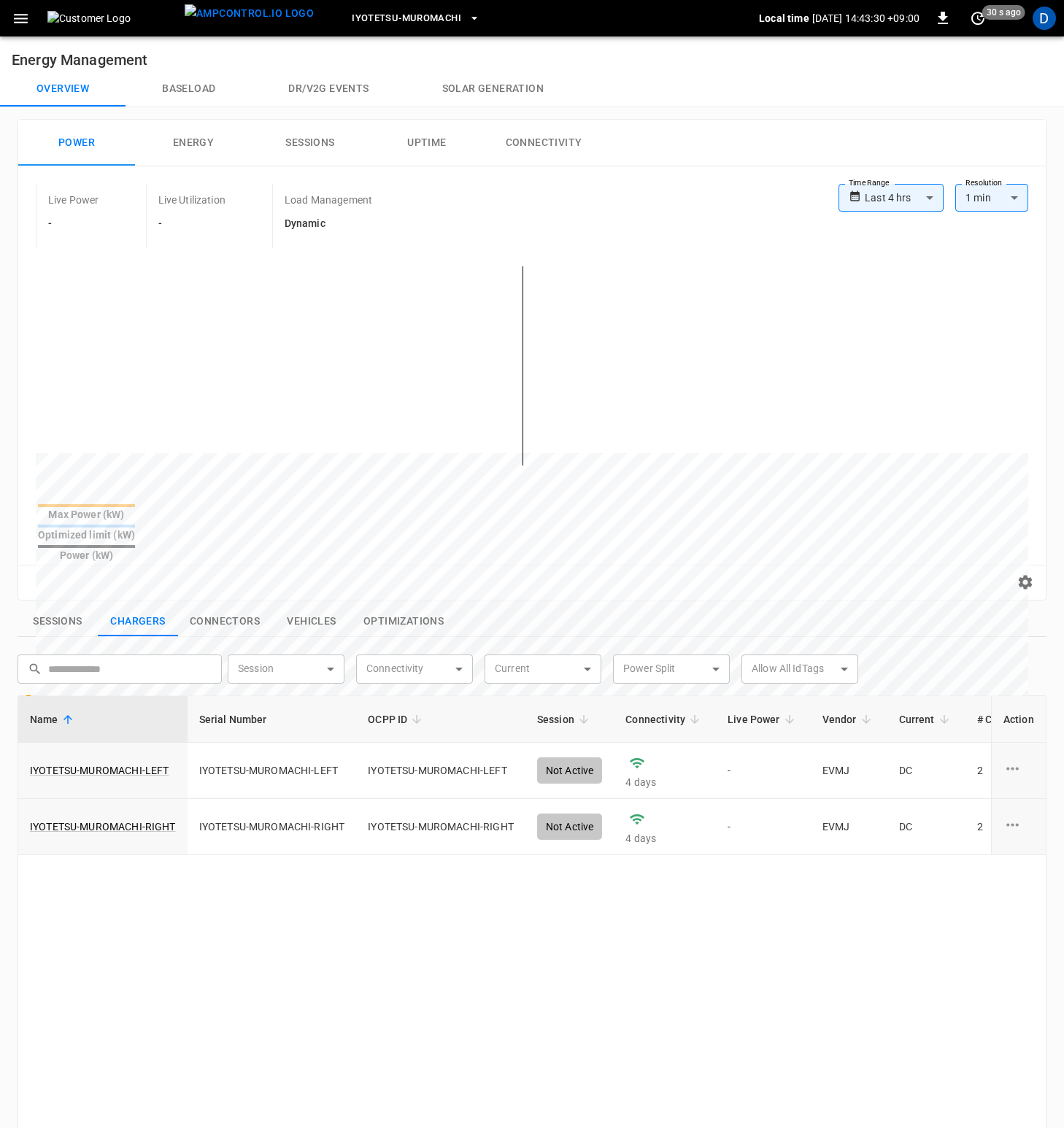
click at [190, 90] on button "Baseload" at bounding box center [188, 89] width 126 height 35
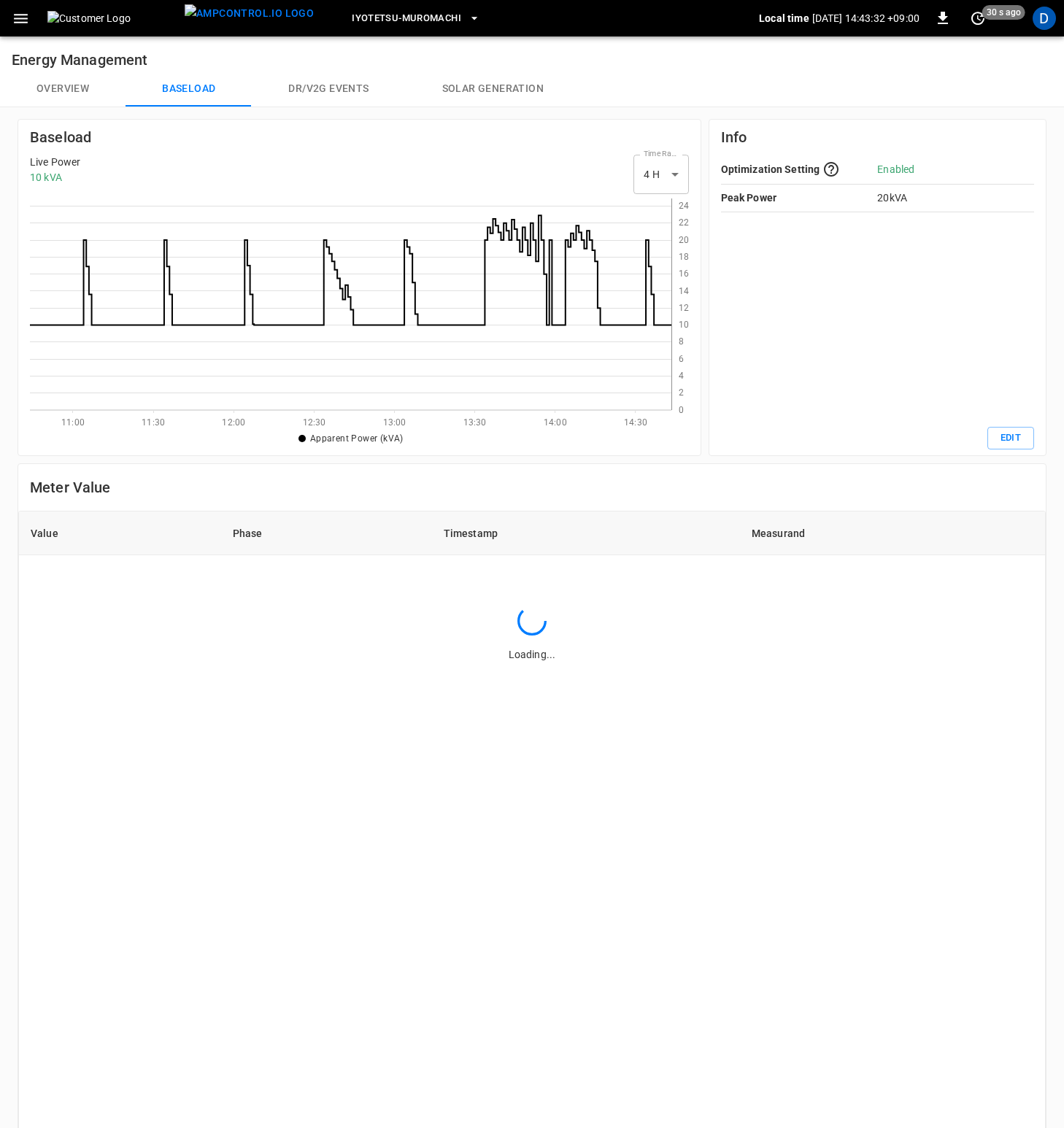
scroll to position [200, 631]
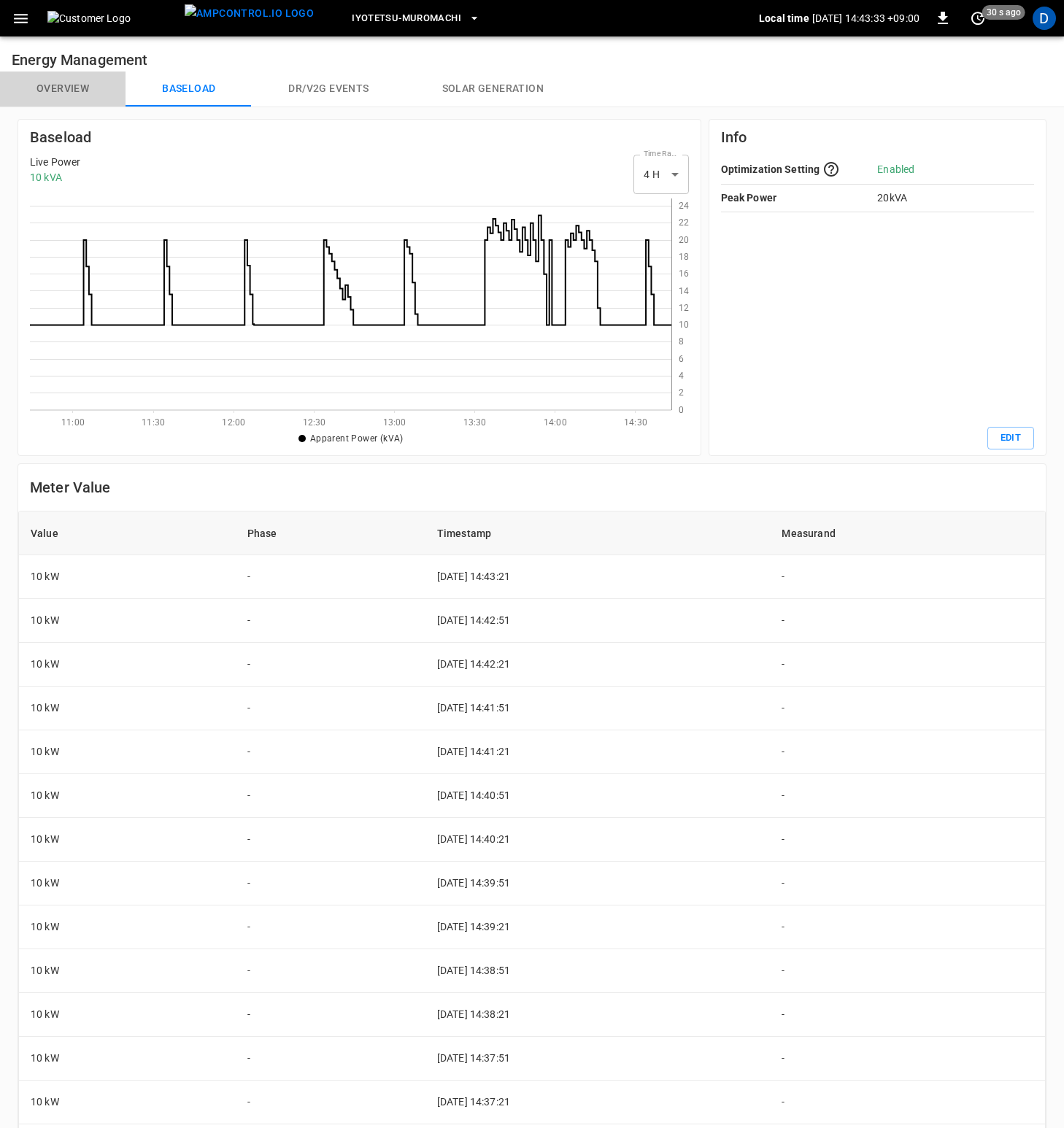
click at [67, 87] on button "Overview" at bounding box center [63, 89] width 126 height 35
